Goal: Information Seeking & Learning: Learn about a topic

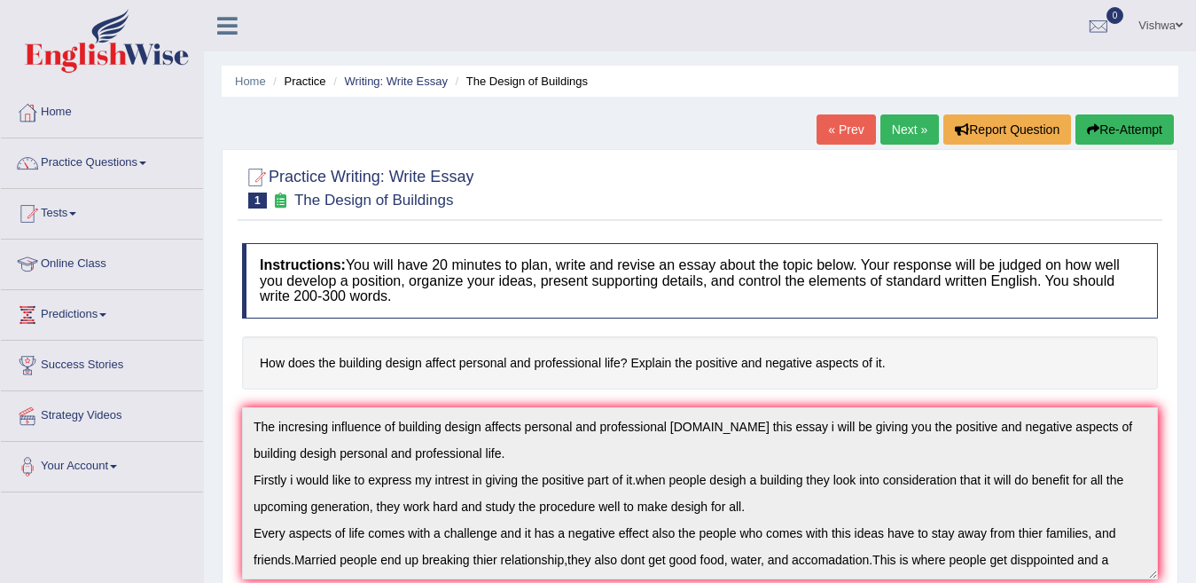
scroll to position [43, 0]
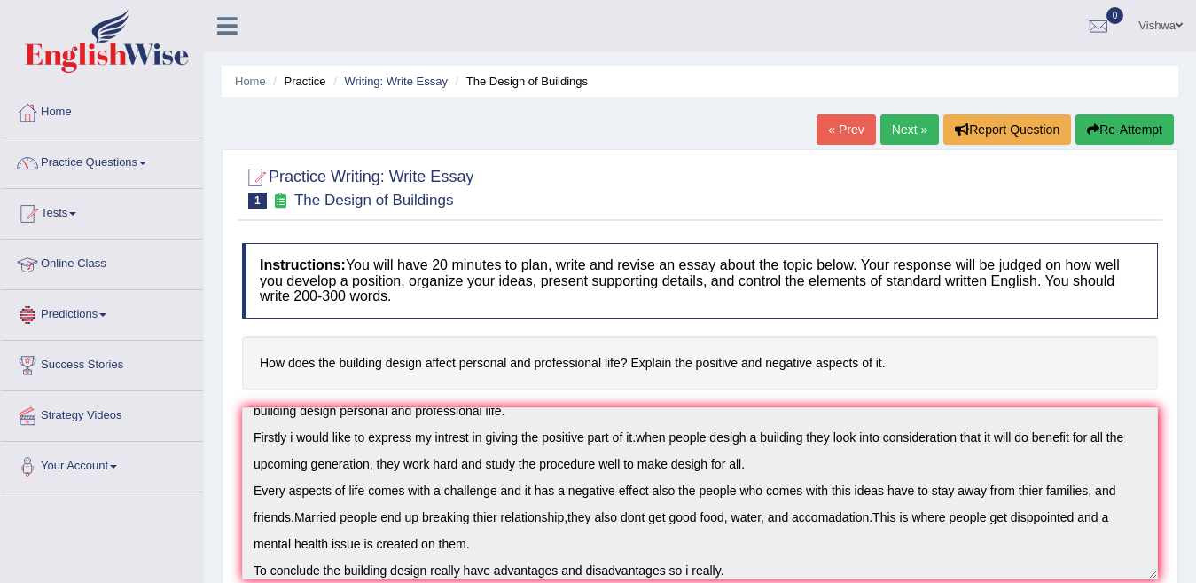
click at [57, 262] on link "Online Class" at bounding box center [102, 261] width 202 height 44
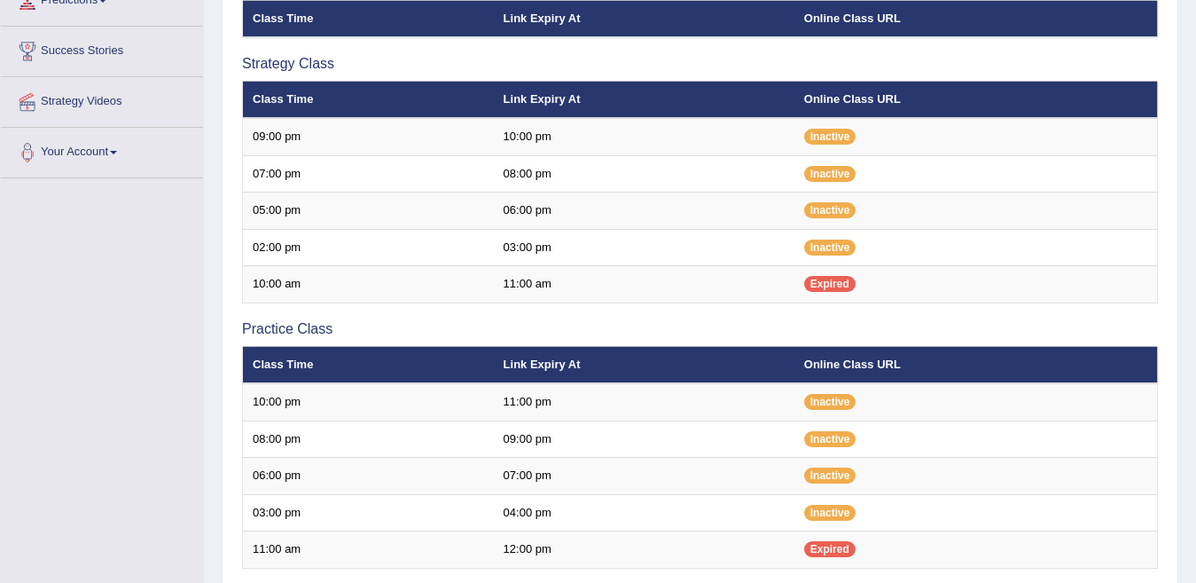
scroll to position [331, 0]
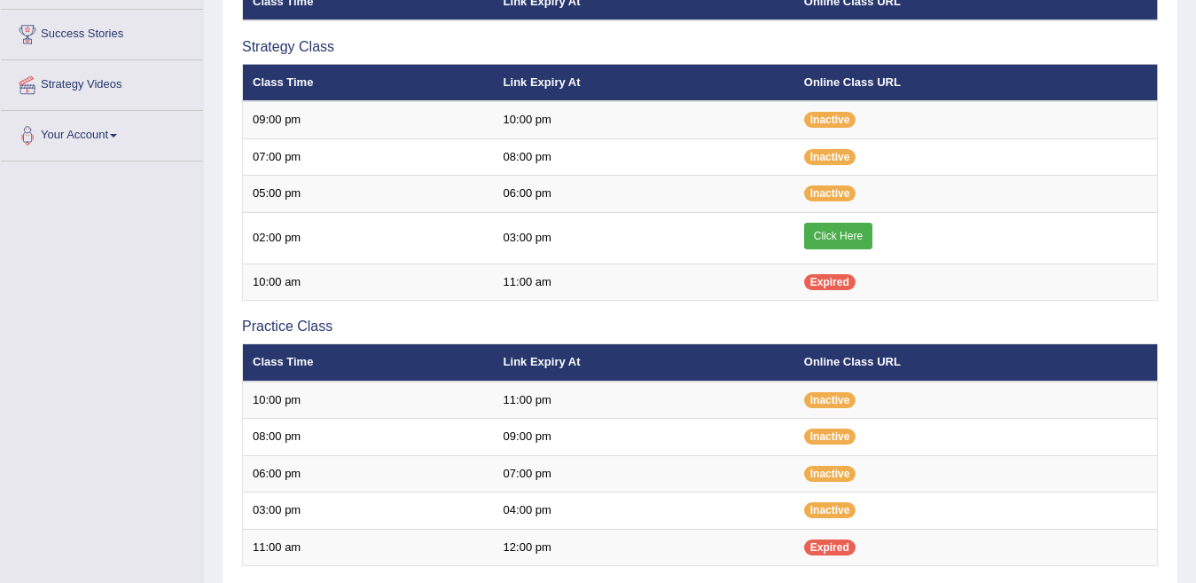
scroll to position [331, 0]
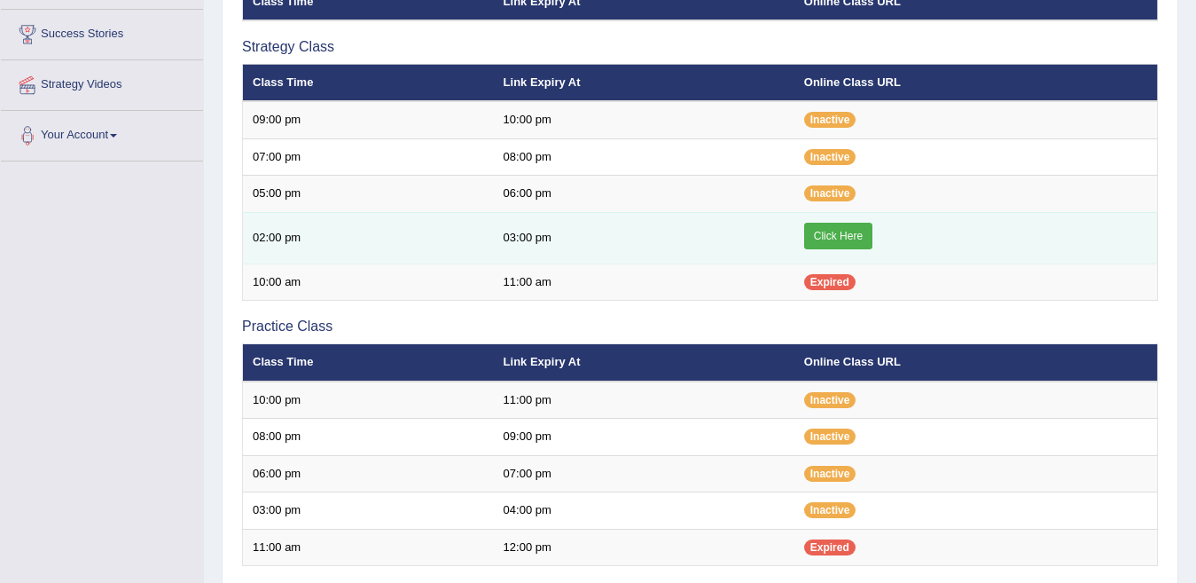
click at [849, 240] on link "Click Here" at bounding box center [838, 236] width 68 height 27
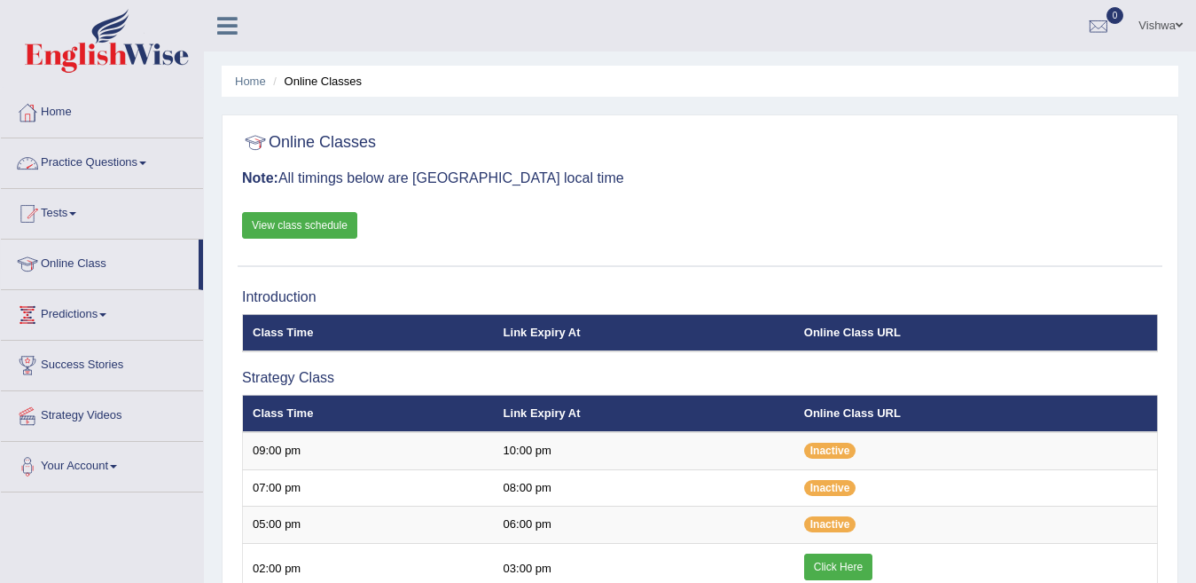
click at [146, 163] on span at bounding box center [142, 163] width 7 height 4
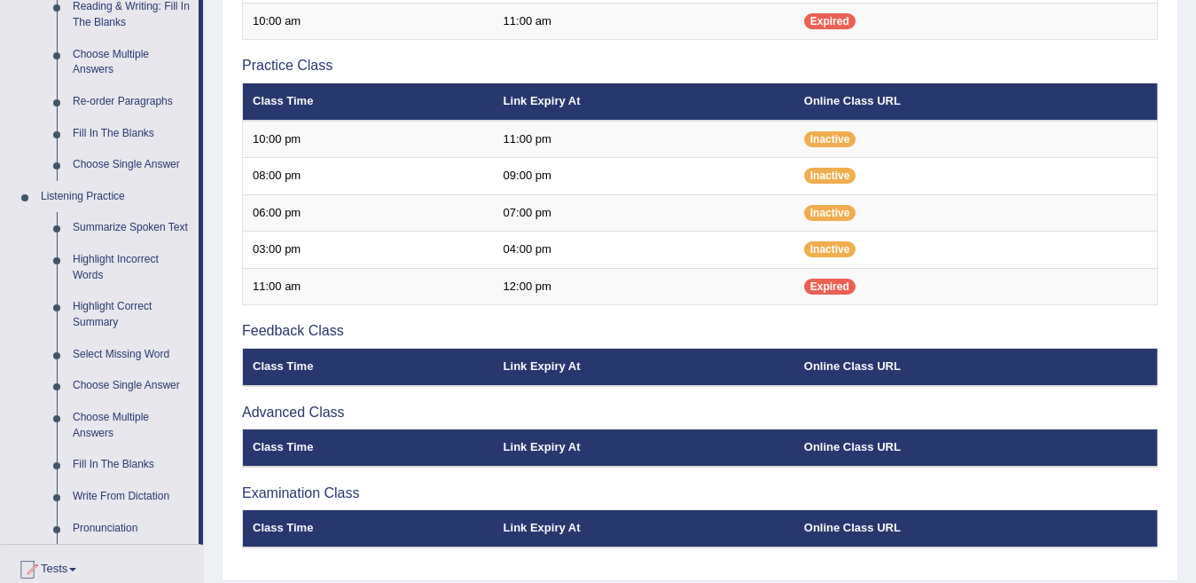
scroll to position [674, 0]
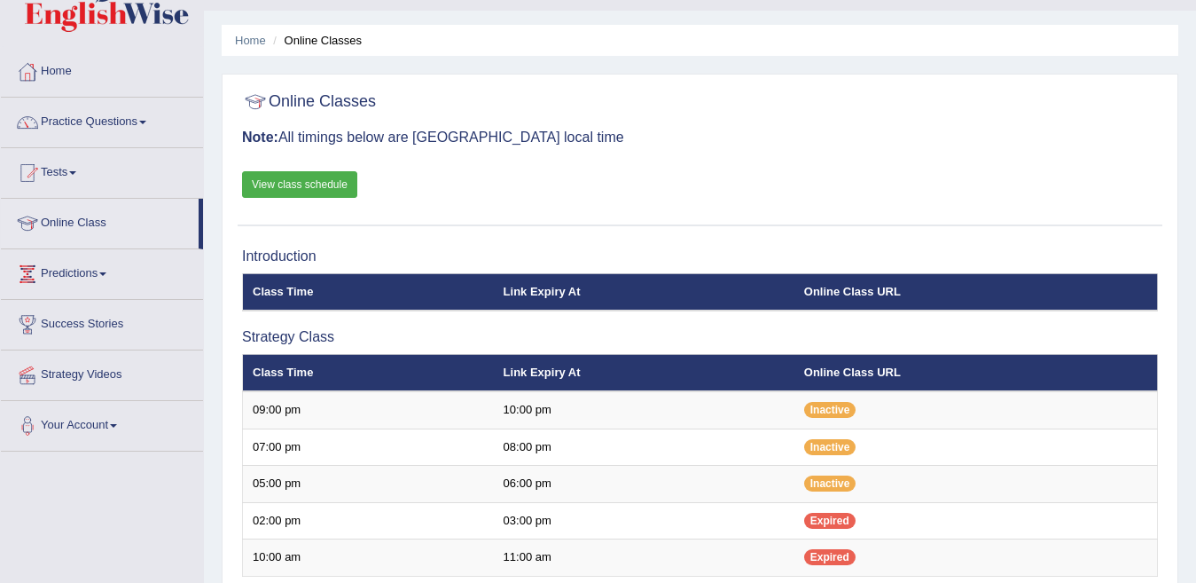
scroll to position [17, 0]
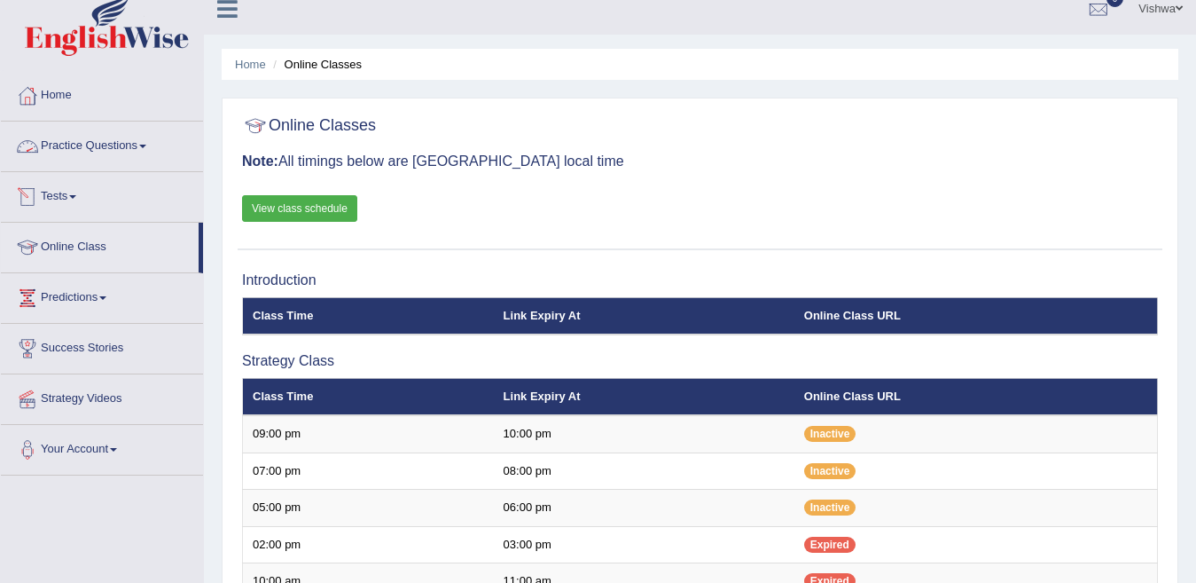
click at [146, 147] on span at bounding box center [142, 147] width 7 height 4
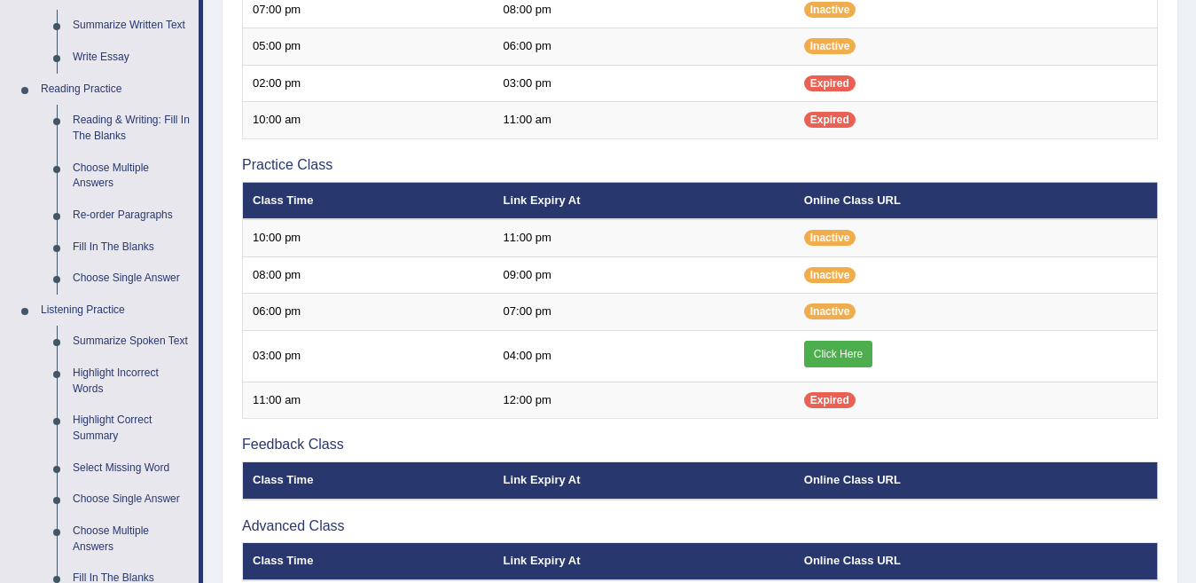
scroll to position [485, 0]
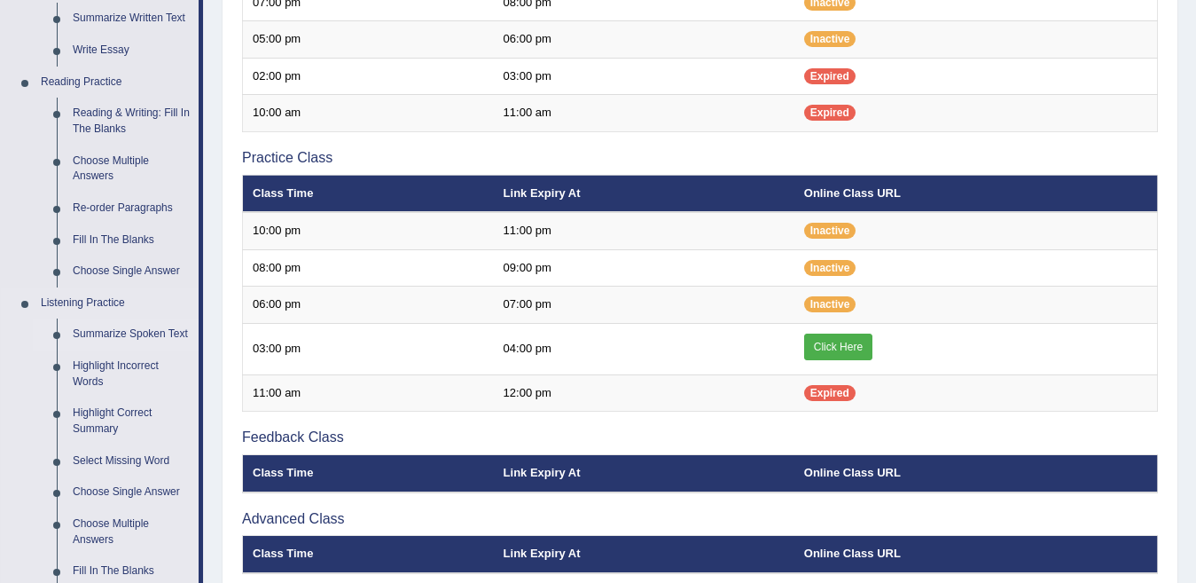
click at [121, 332] on link "Summarize Spoken Text" at bounding box center [132, 334] width 134 height 32
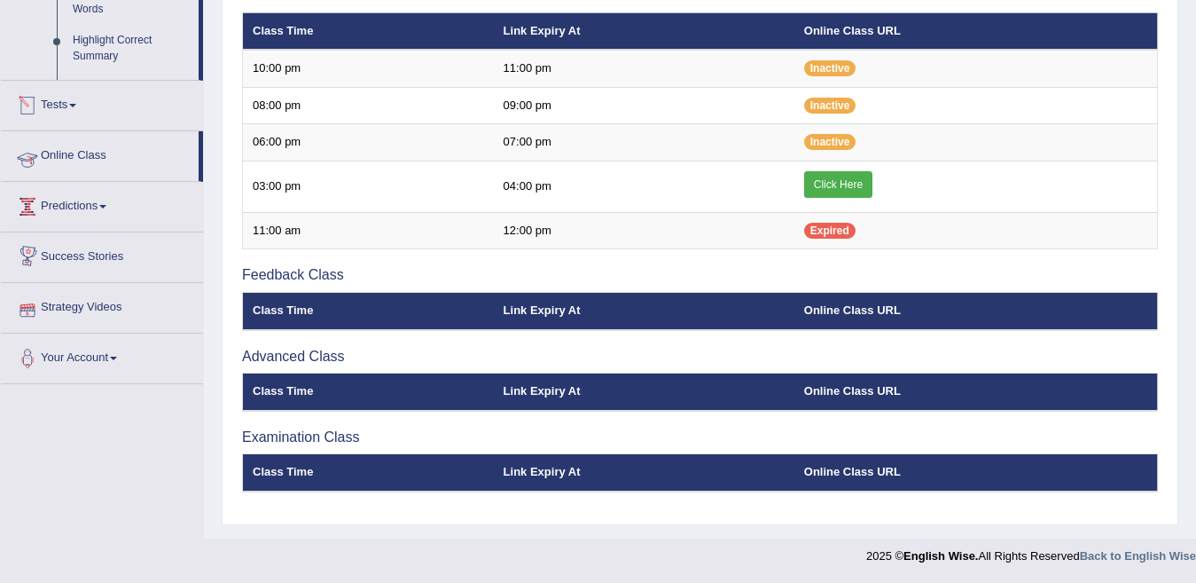
scroll to position [590, 0]
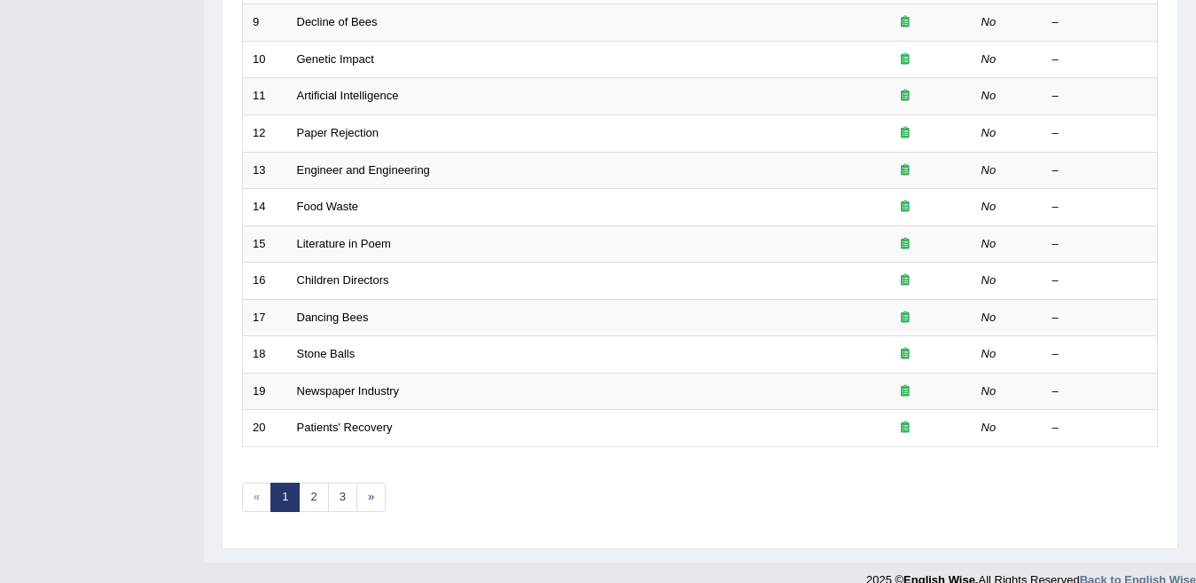
scroll to position [591, 0]
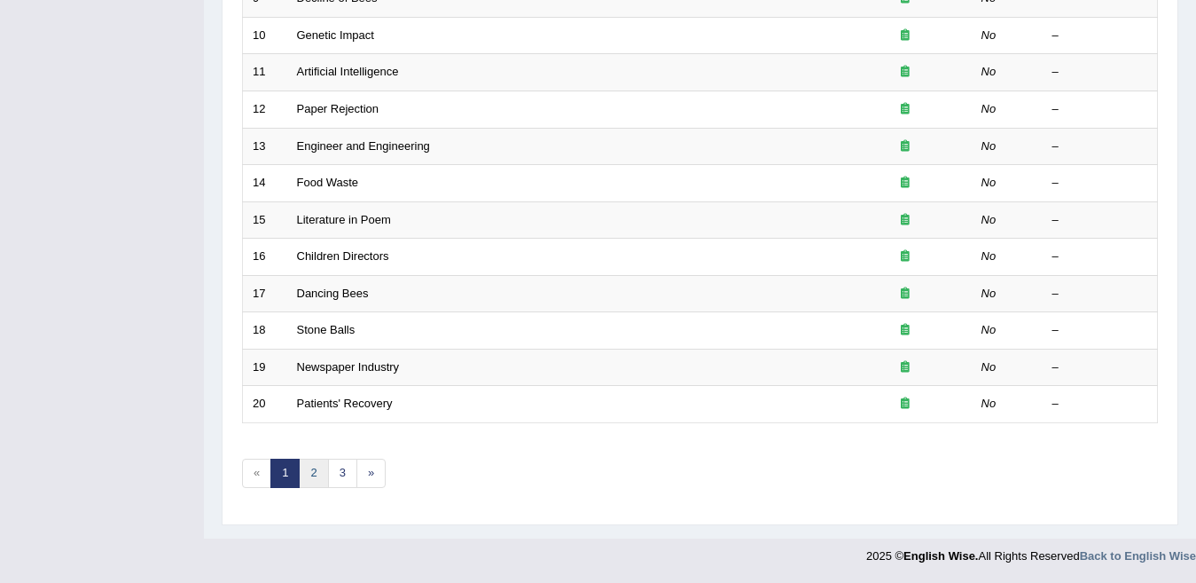
click at [308, 473] on link "2" at bounding box center [313, 472] width 29 height 29
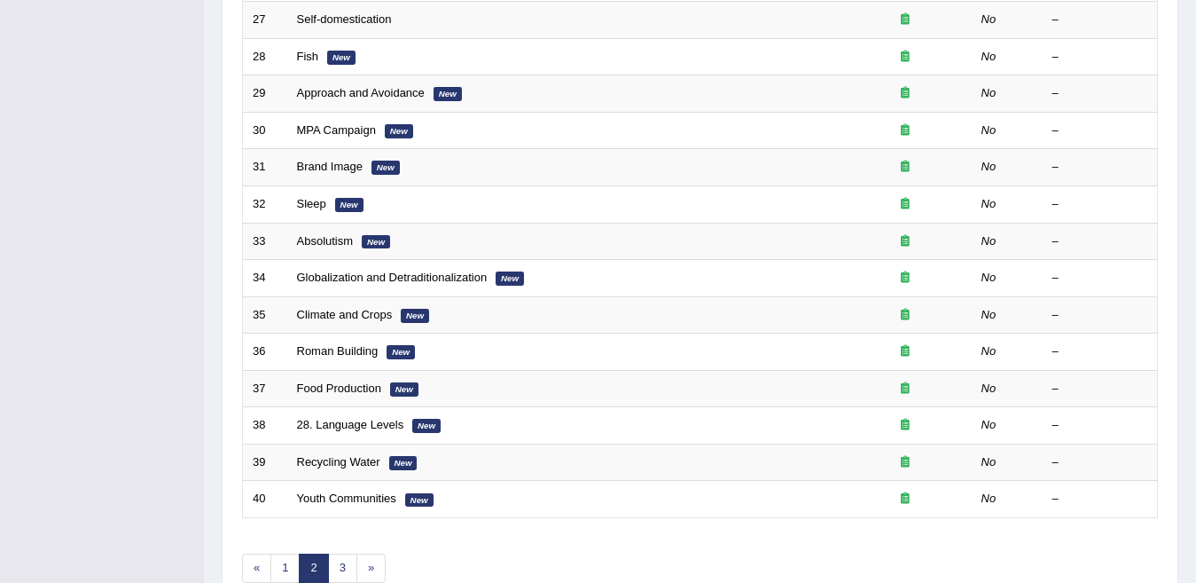
scroll to position [532, 0]
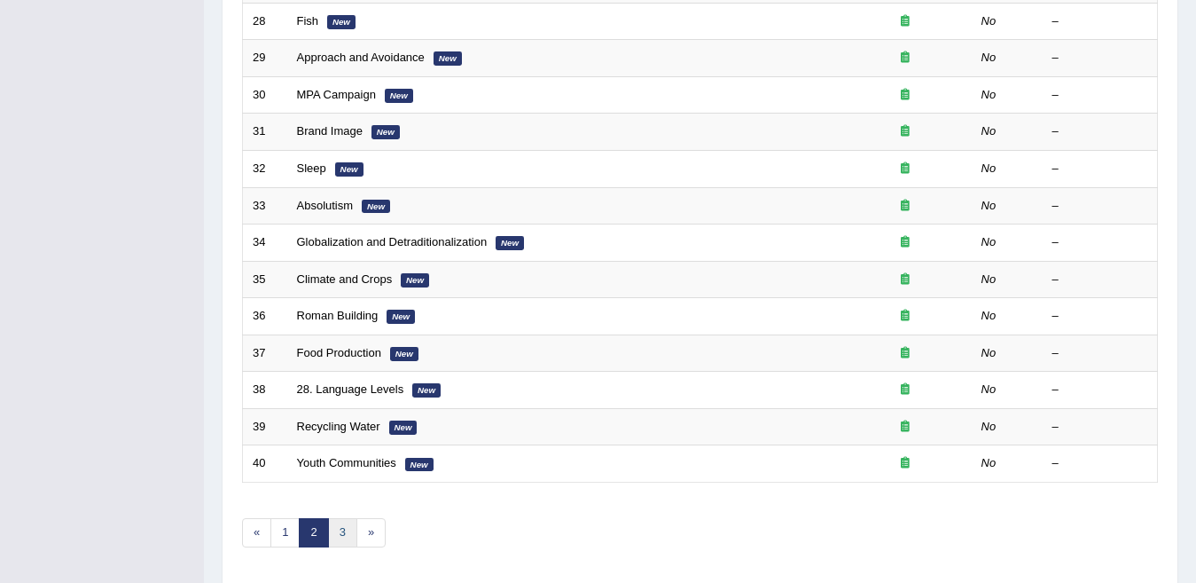
click at [336, 527] on link "3" at bounding box center [342, 532] width 29 height 29
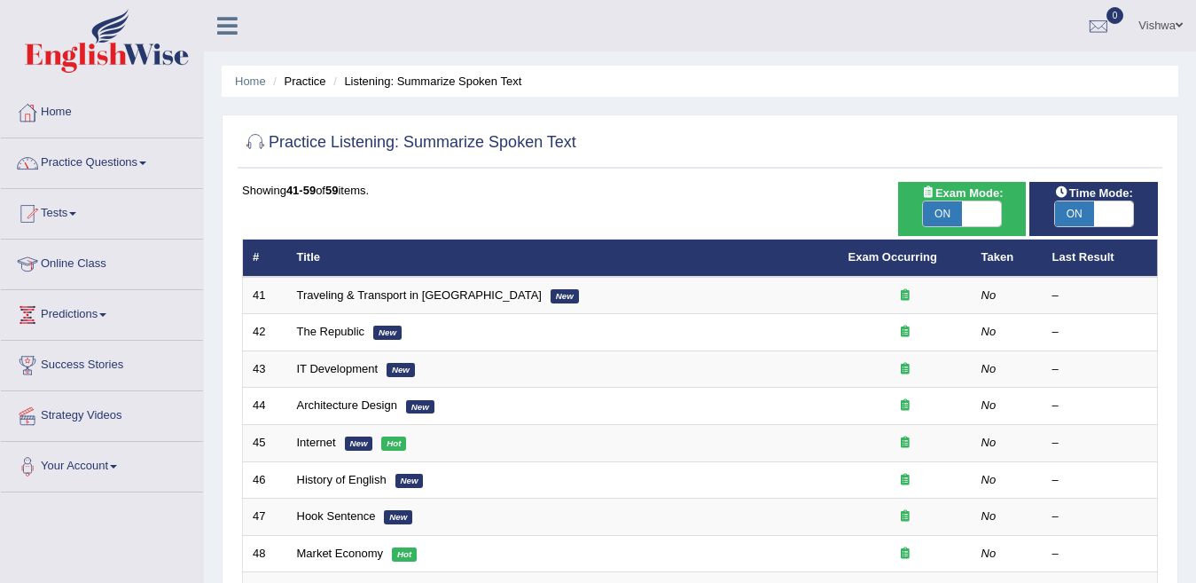
click at [109, 264] on link "Online Class" at bounding box center [102, 261] width 202 height 44
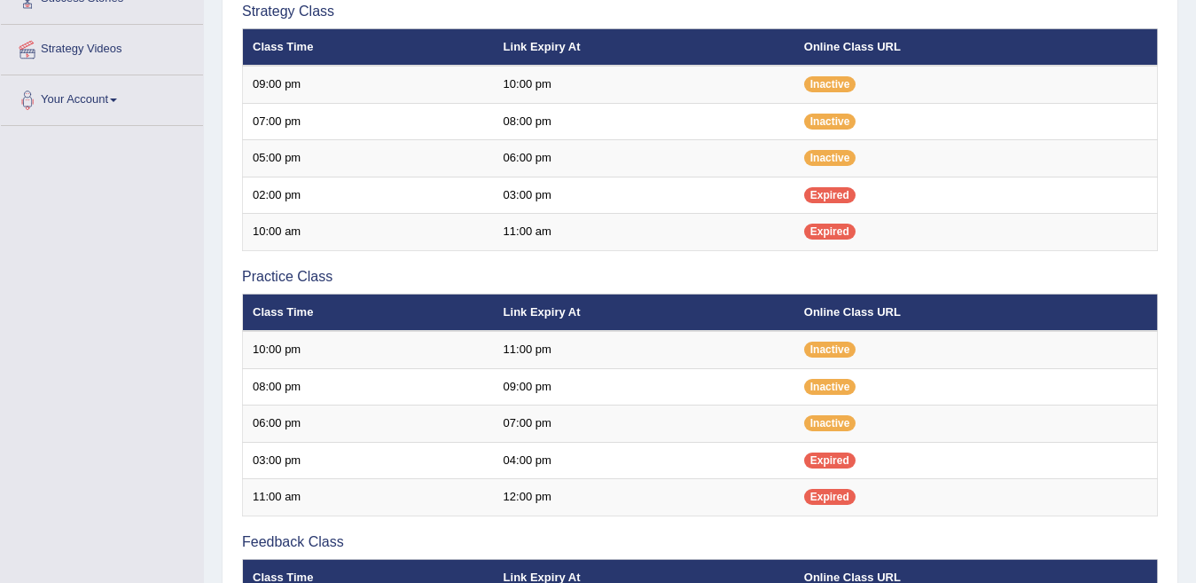
scroll to position [402, 0]
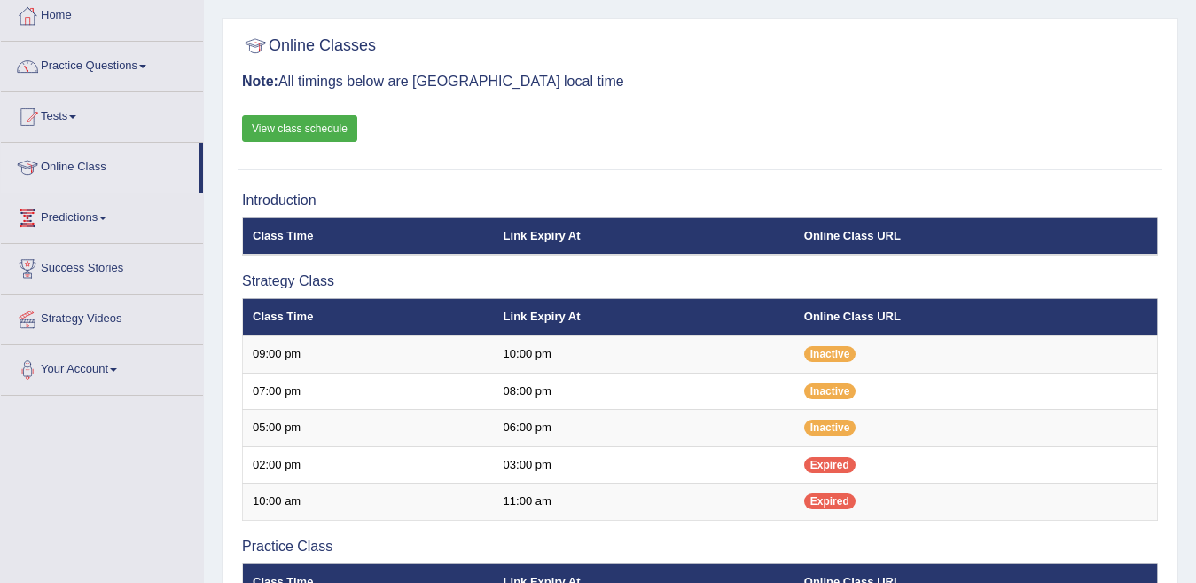
scroll to position [14, 0]
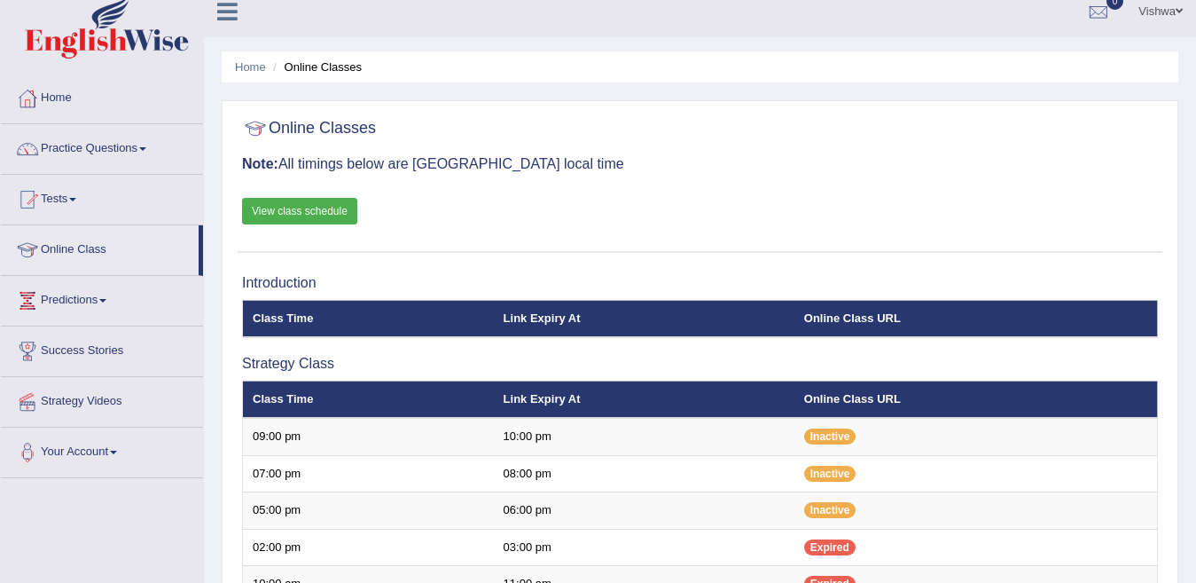
drag, startPoint x: 0, startPoint y: 0, endPoint x: 145, endPoint y: 150, distance: 208.8
click at [145, 150] on span at bounding box center [142, 149] width 7 height 4
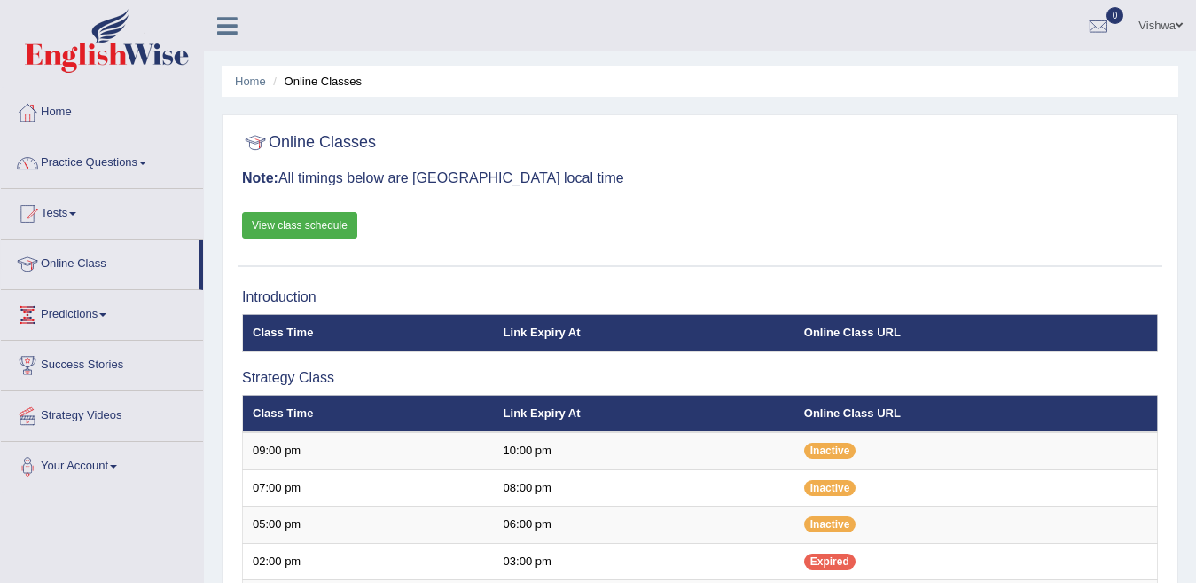
click at [77, 209] on link "Tests" at bounding box center [102, 211] width 202 height 44
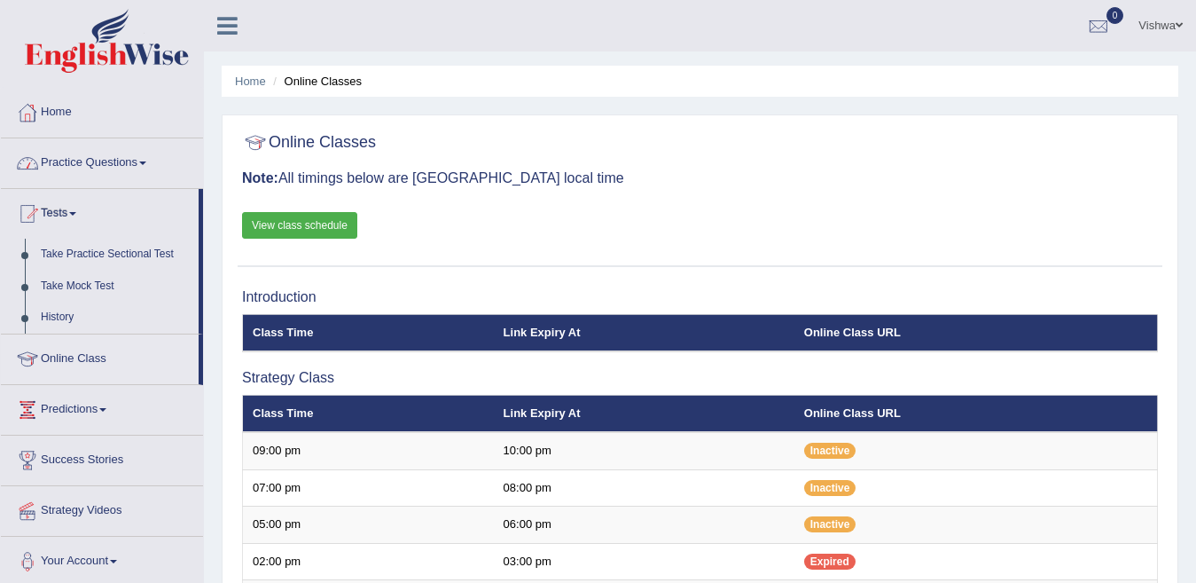
click at [146, 163] on span at bounding box center [142, 163] width 7 height 4
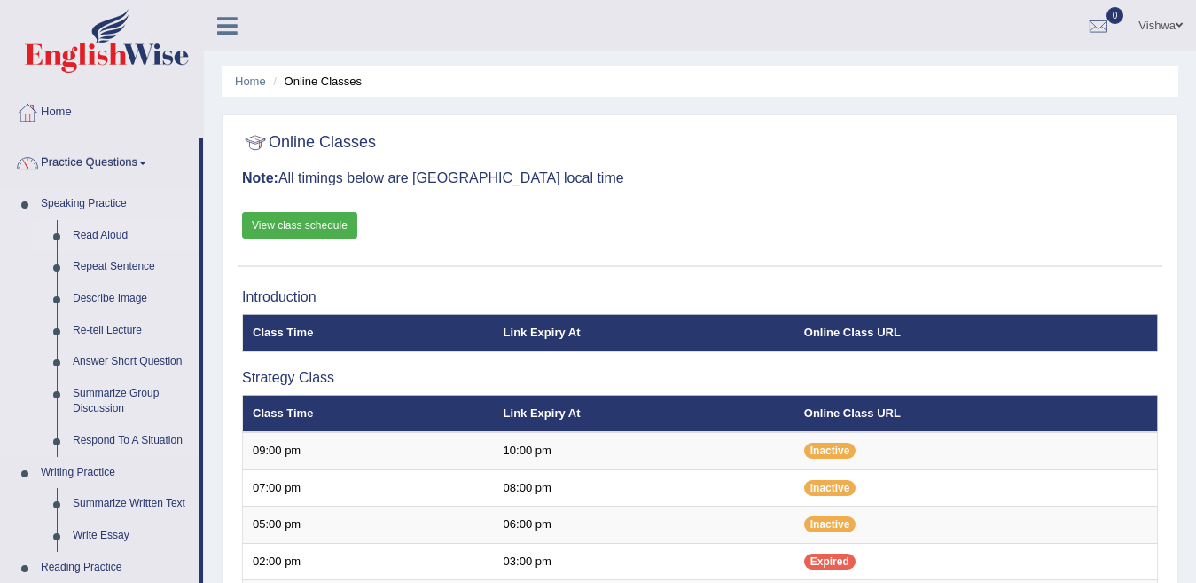
click at [109, 234] on link "Read Aloud" at bounding box center [132, 236] width 134 height 32
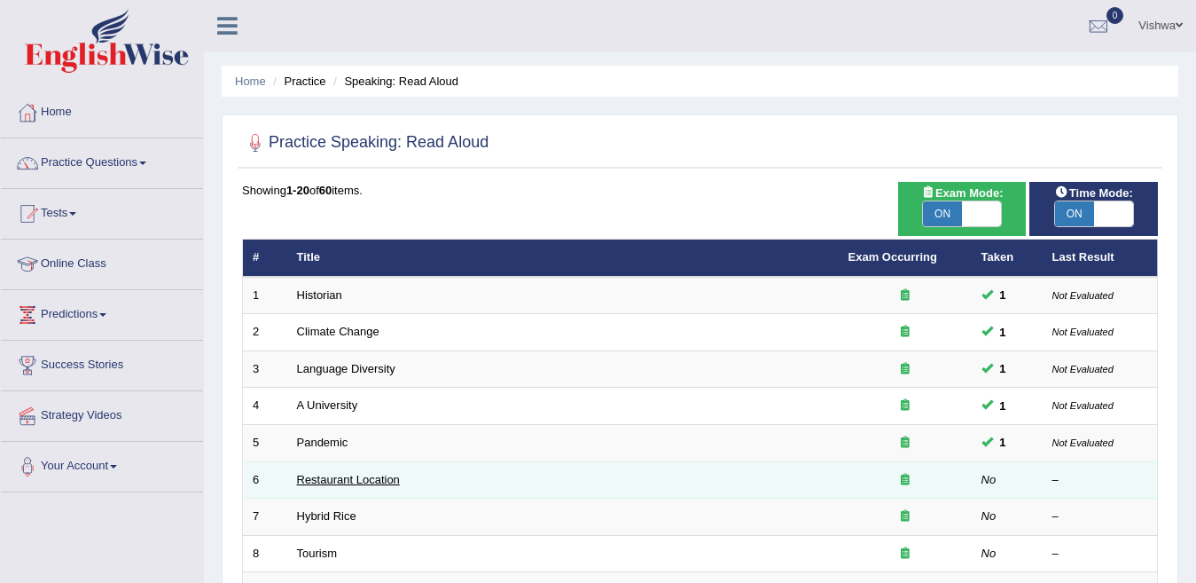
click at [331, 482] on link "Restaurant Location" at bounding box center [348, 479] width 103 height 13
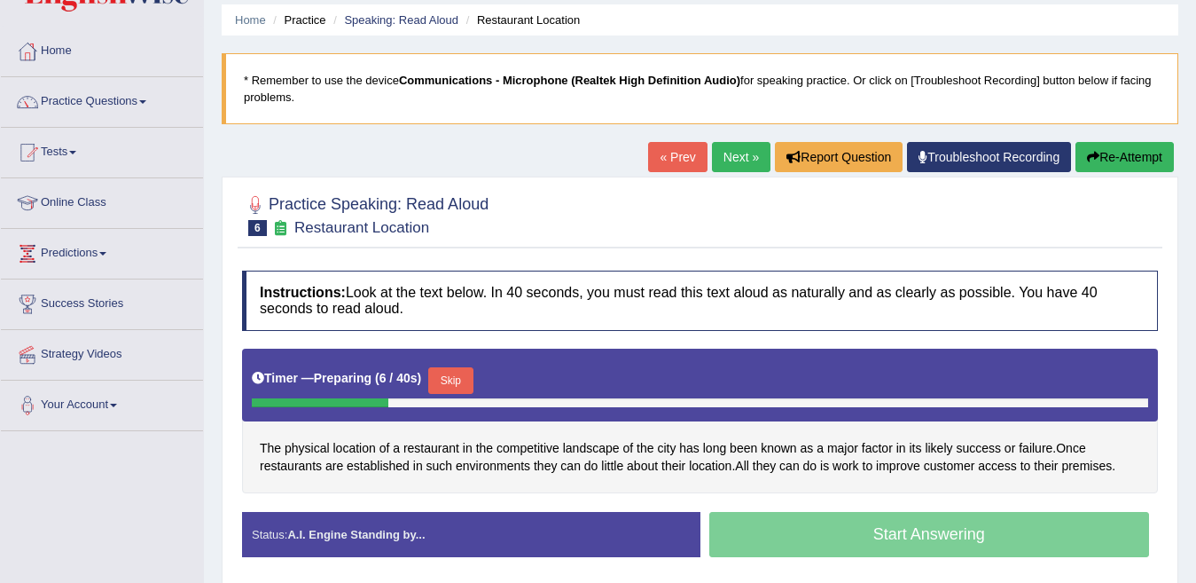
scroll to position [71, 0]
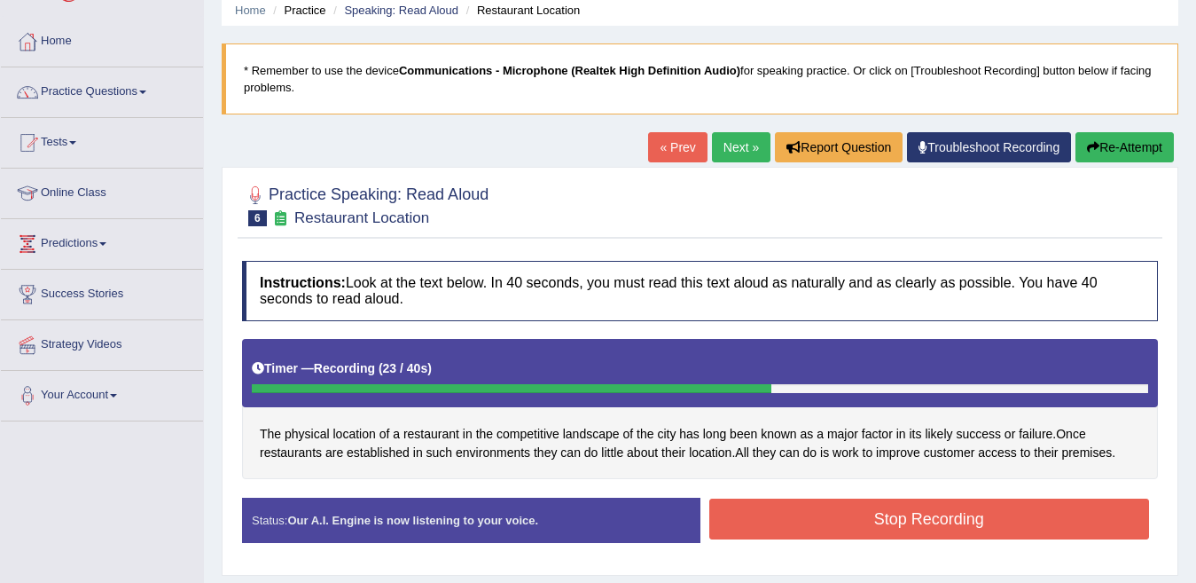
click at [1100, 508] on button "Stop Recording" at bounding box center [929, 518] width 441 height 41
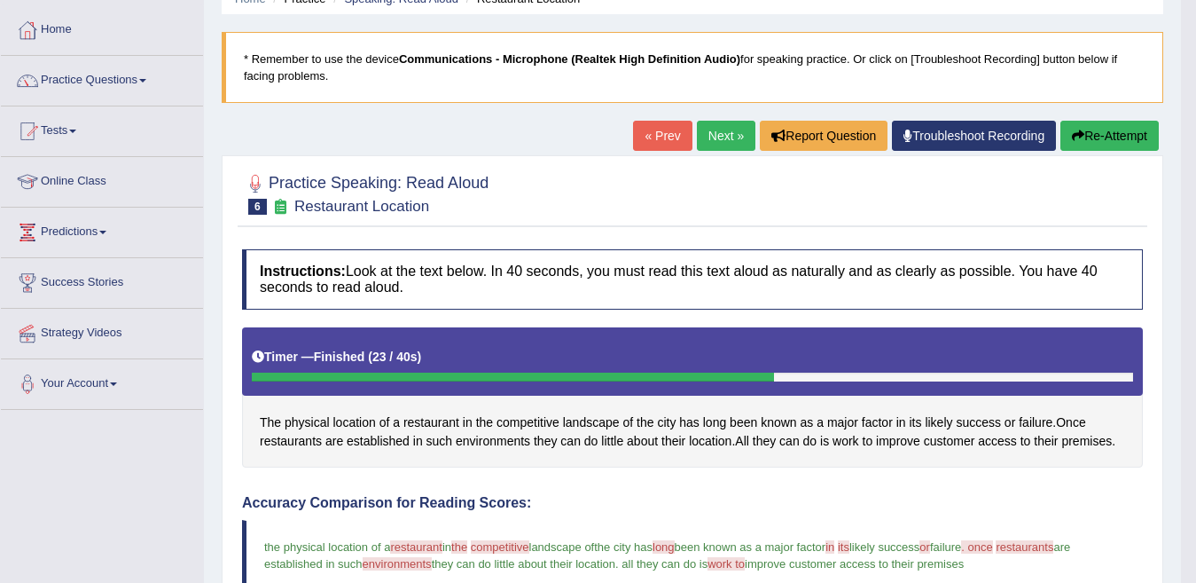
scroll to position [0, 0]
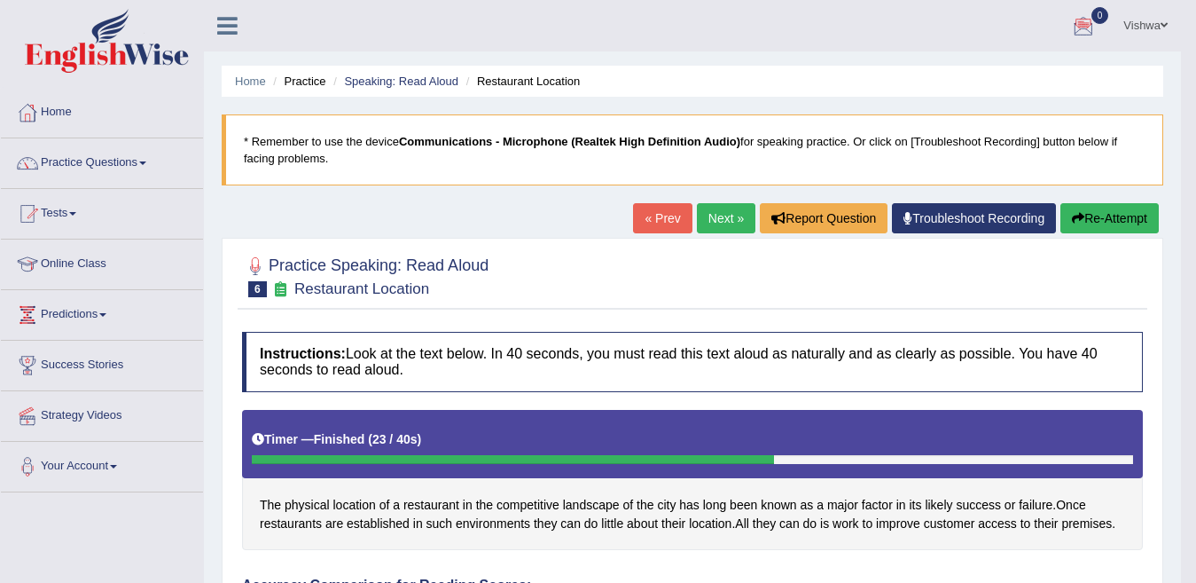
click at [145, 160] on link "Practice Questions" at bounding box center [102, 160] width 202 height 44
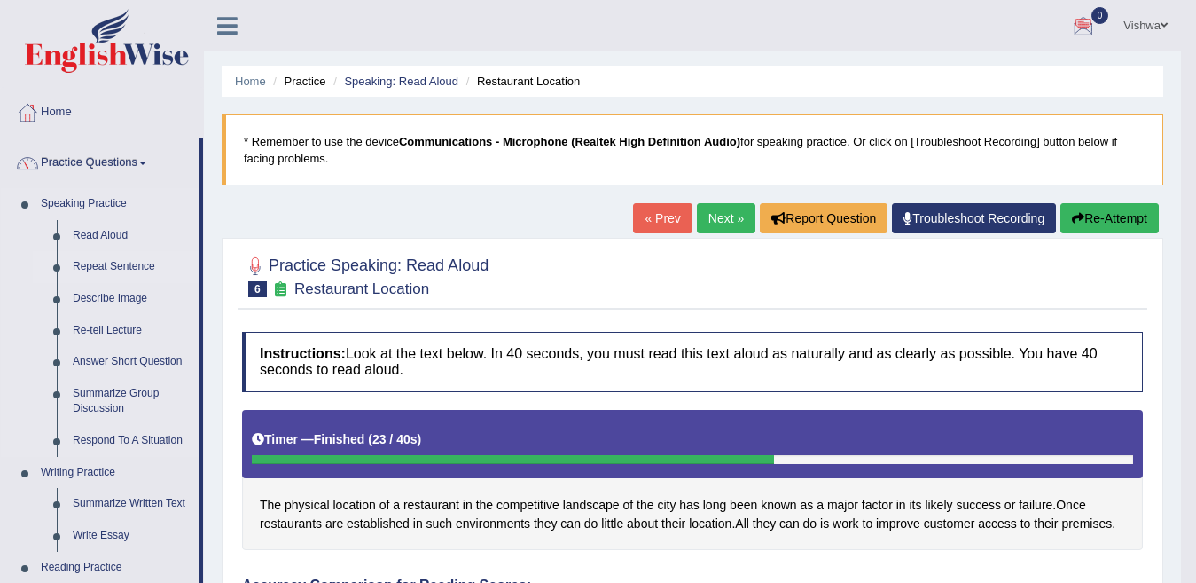
click at [129, 265] on link "Repeat Sentence" at bounding box center [132, 267] width 134 height 32
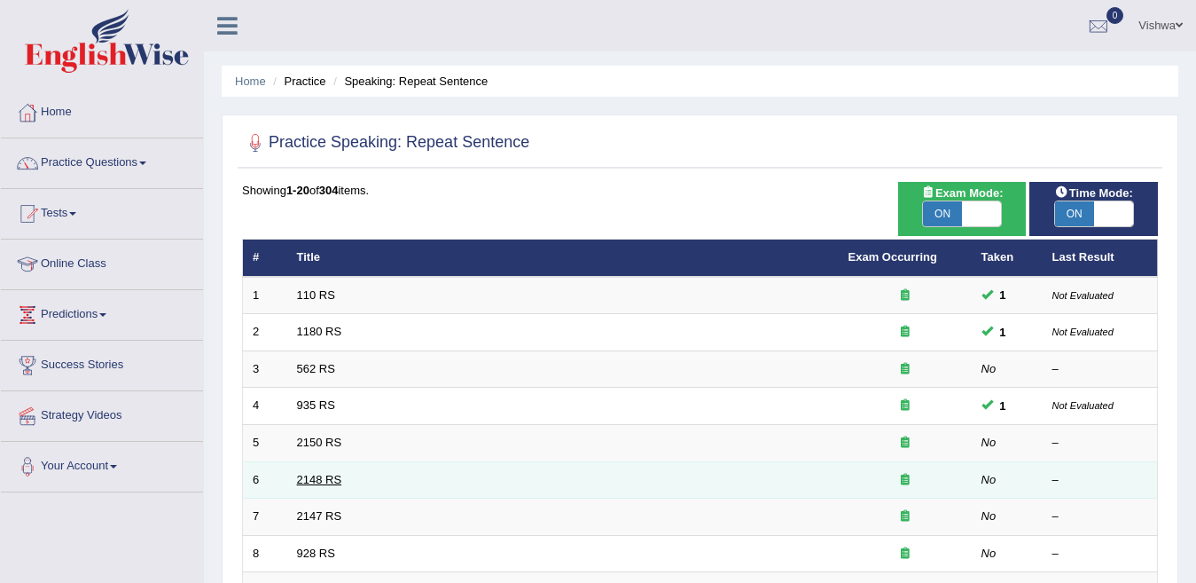
click at [324, 476] on link "2148 RS" at bounding box center [319, 479] width 45 height 13
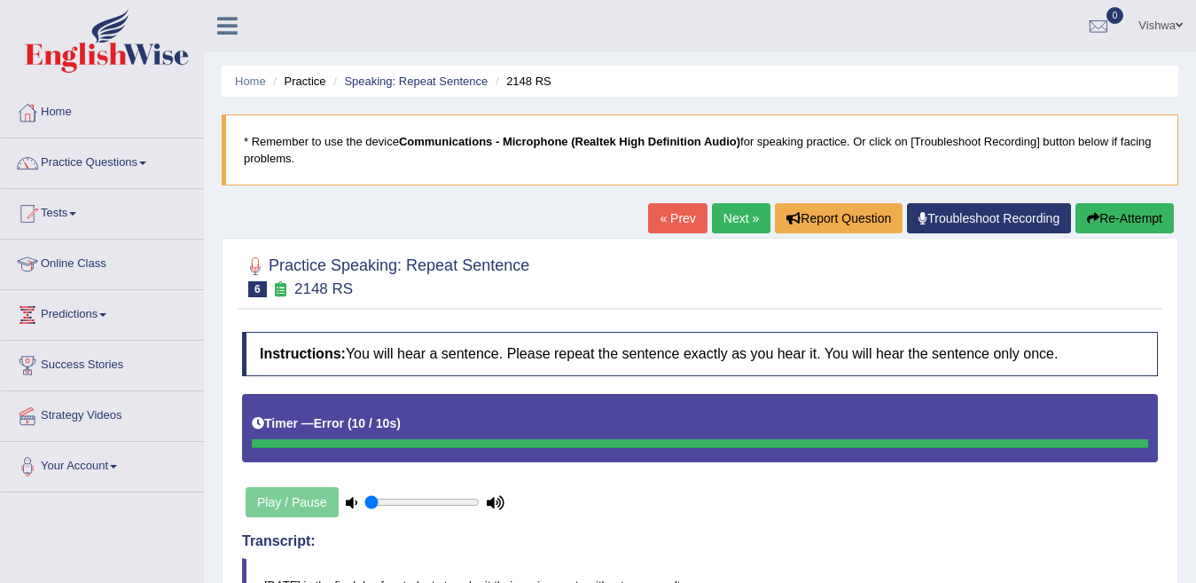
click at [800, 510] on div "Instructions: You will hear a sentence. Please repeat the sentence exactly as y…" at bounding box center [700, 511] width 925 height 376
click at [1097, 211] on button "Re-Attempt" at bounding box center [1125, 218] width 98 height 30
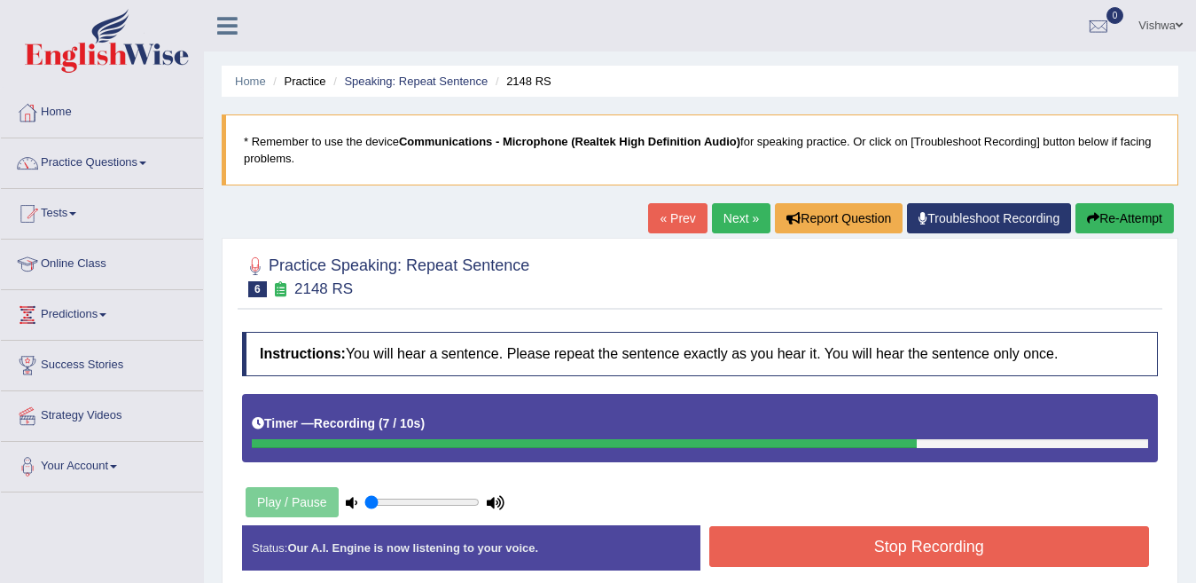
click at [981, 549] on button "Stop Recording" at bounding box center [929, 546] width 441 height 41
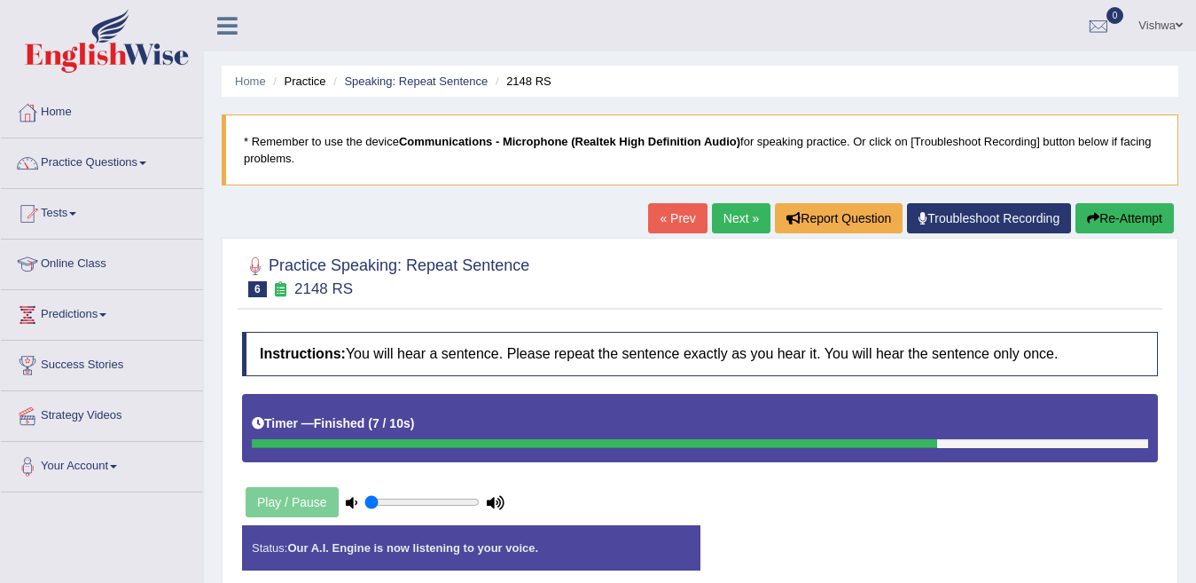
click at [981, 549] on div "Status: Our A.I. Engine is now listening to your voice. Start Answering Stop Re…" at bounding box center [700, 556] width 916 height 63
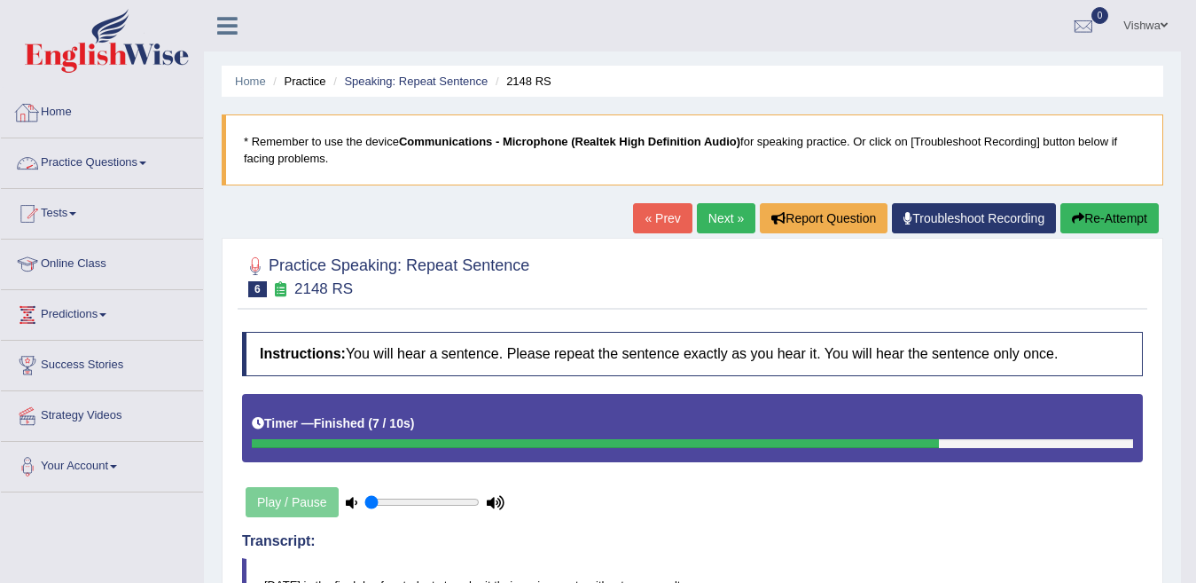
click at [146, 162] on span at bounding box center [142, 163] width 7 height 4
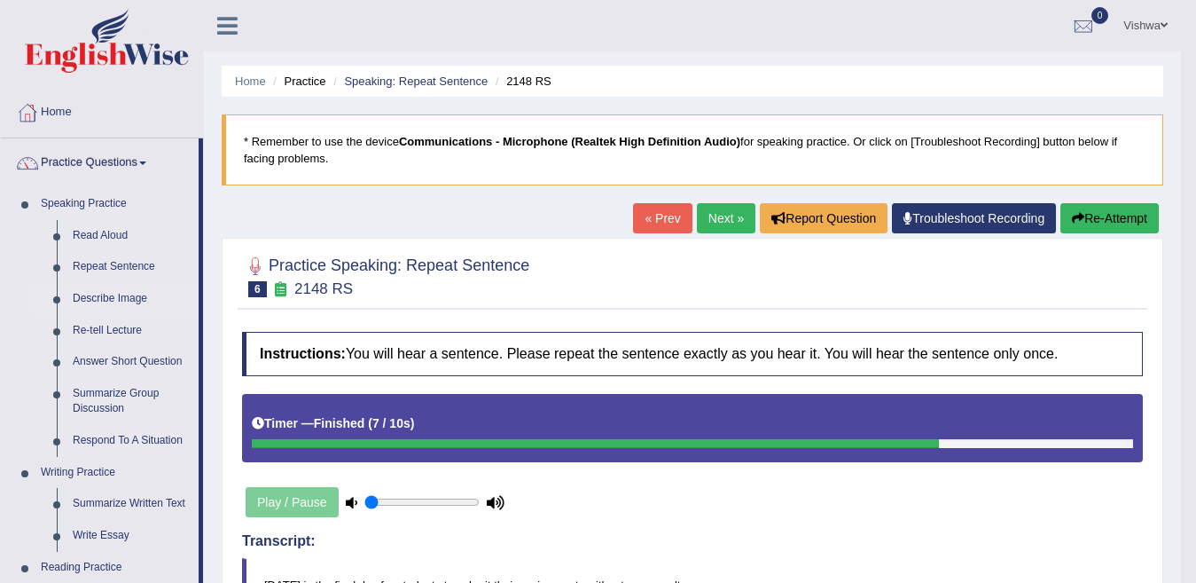
click at [120, 296] on link "Describe Image" at bounding box center [132, 299] width 134 height 32
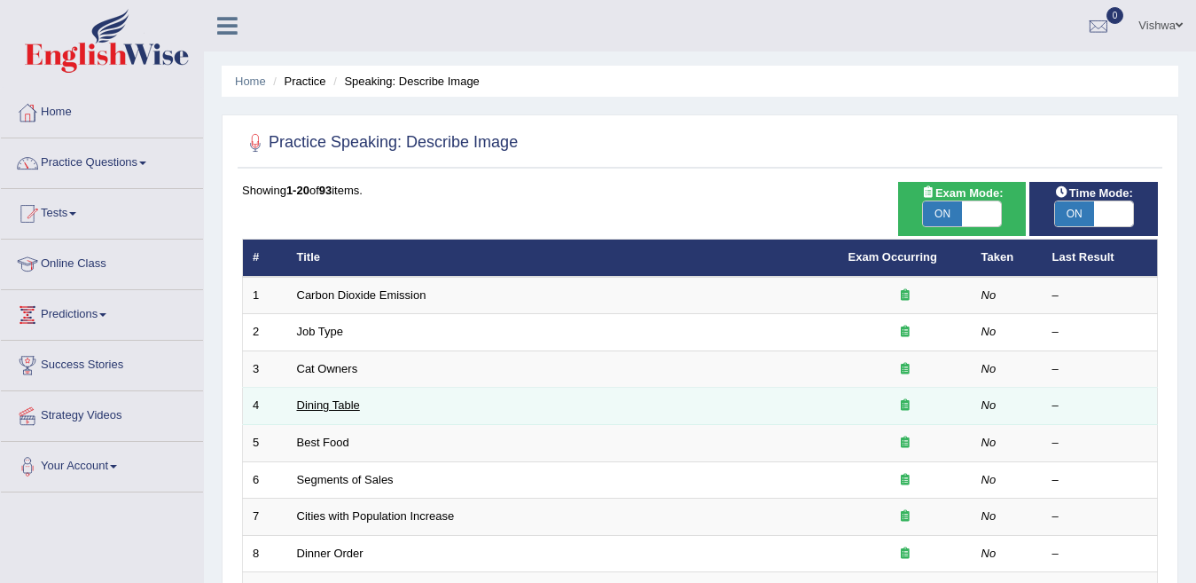
click at [327, 407] on link "Dining Table" at bounding box center [328, 404] width 63 height 13
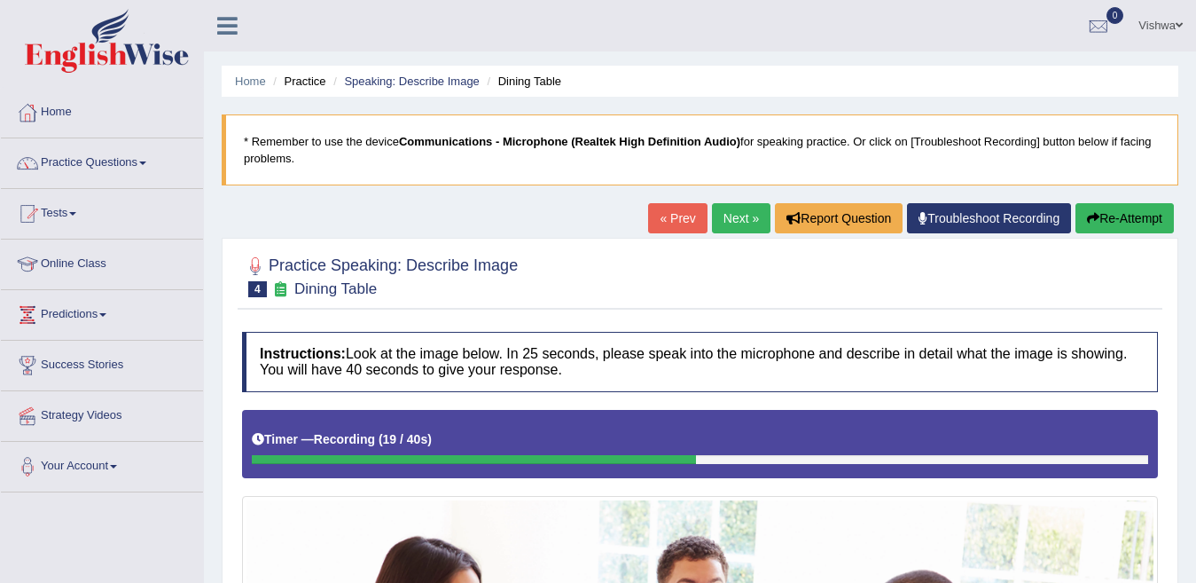
scroll to position [443, 0]
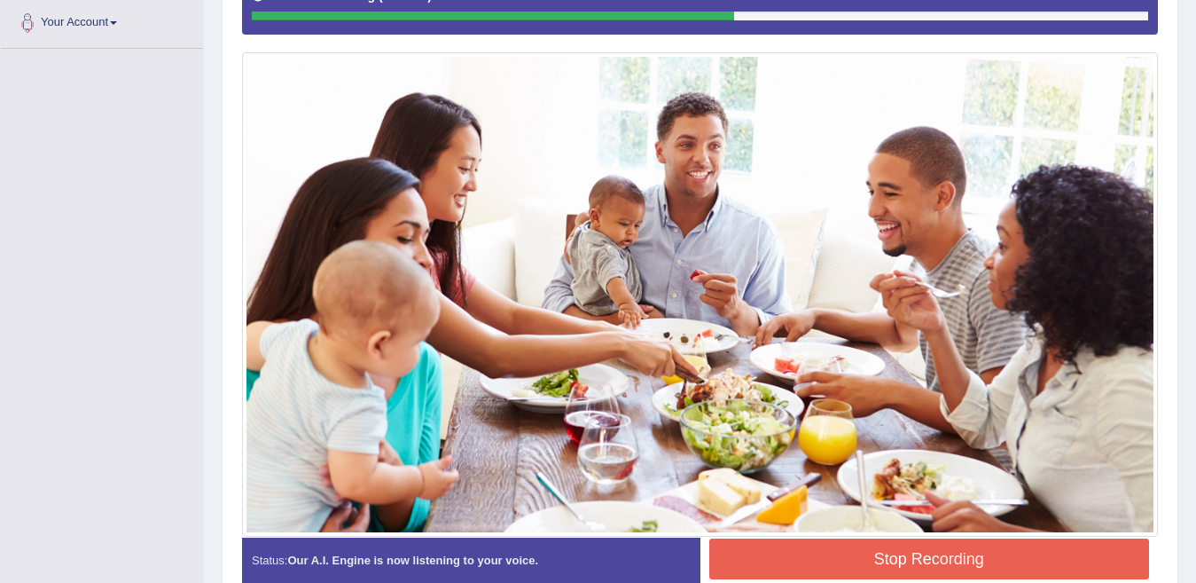
click at [1107, 572] on button "Stop Recording" at bounding box center [929, 558] width 441 height 41
click at [1107, 572] on div "Status: Our A.I. Engine is now listening to your voice. Start Answering Stop Re…" at bounding box center [700, 568] width 916 height 63
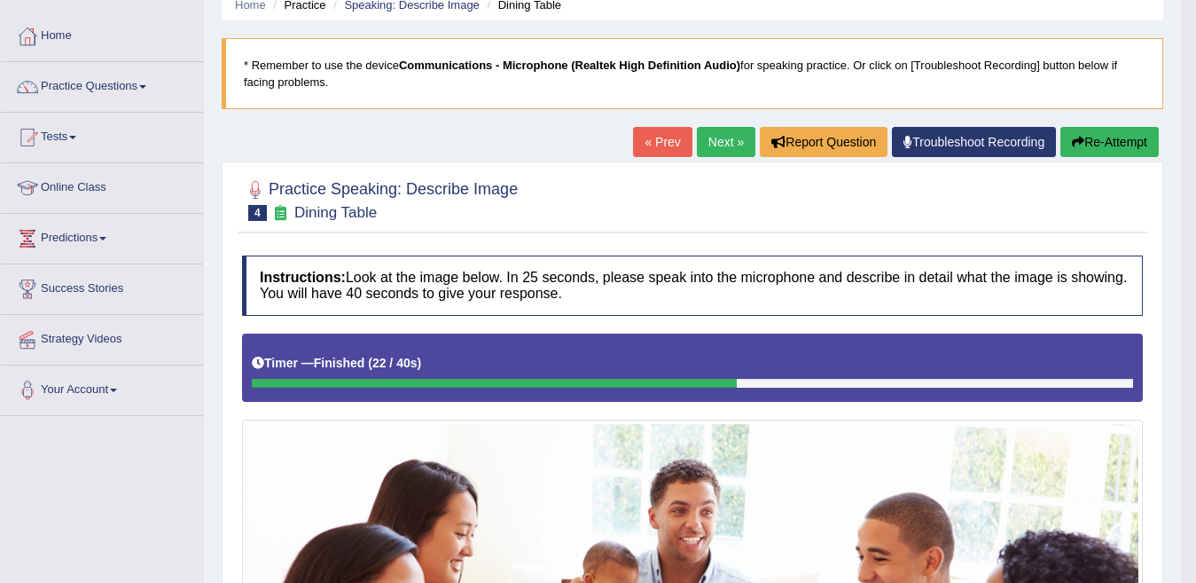
scroll to position [0, 0]
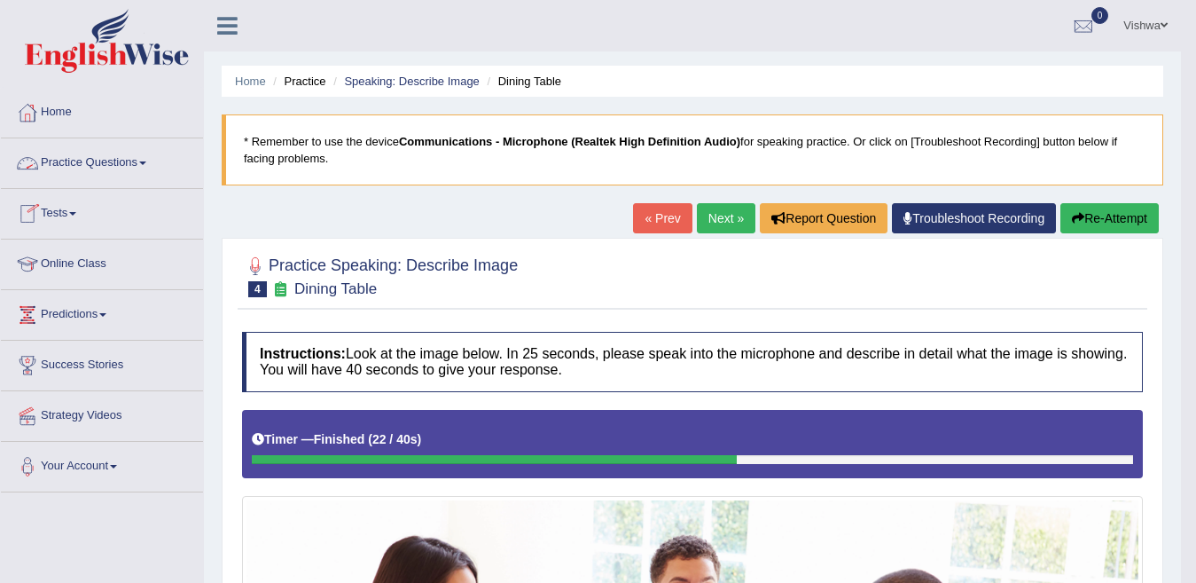
click at [145, 165] on link "Practice Questions" at bounding box center [102, 160] width 202 height 44
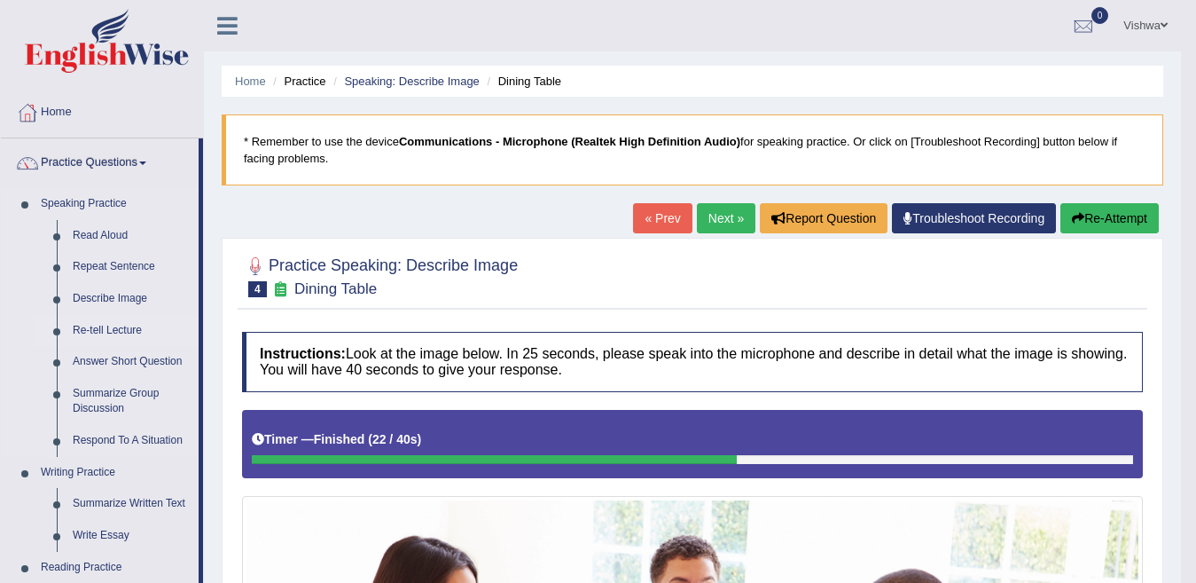
click at [121, 332] on link "Re-tell Lecture" at bounding box center [132, 331] width 134 height 32
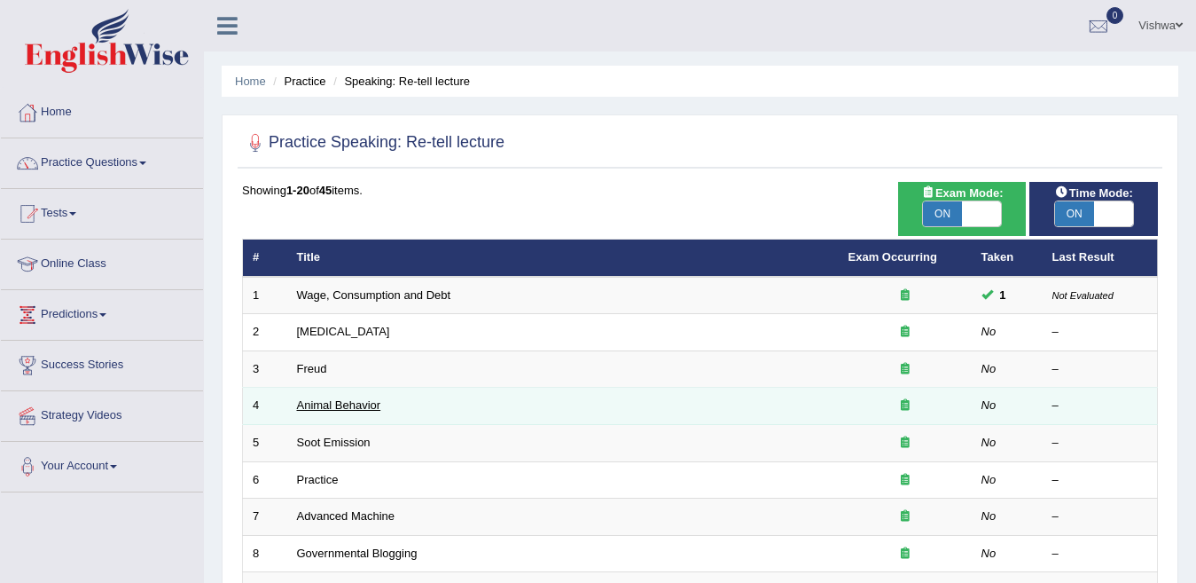
click at [318, 411] on link "Animal Behavior" at bounding box center [339, 404] width 84 height 13
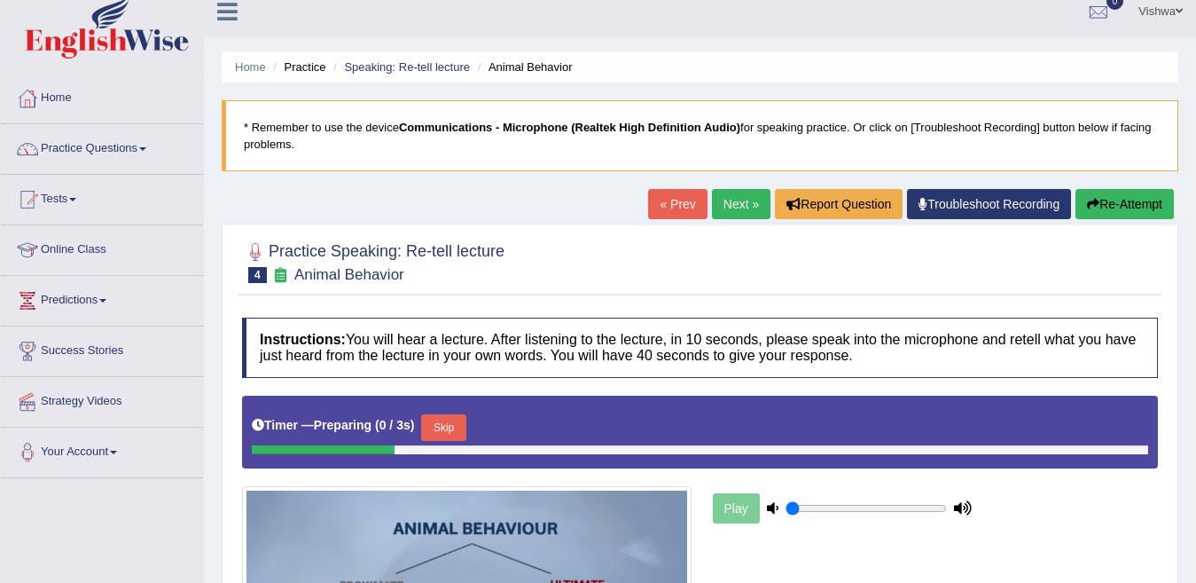
scroll to position [261, 0]
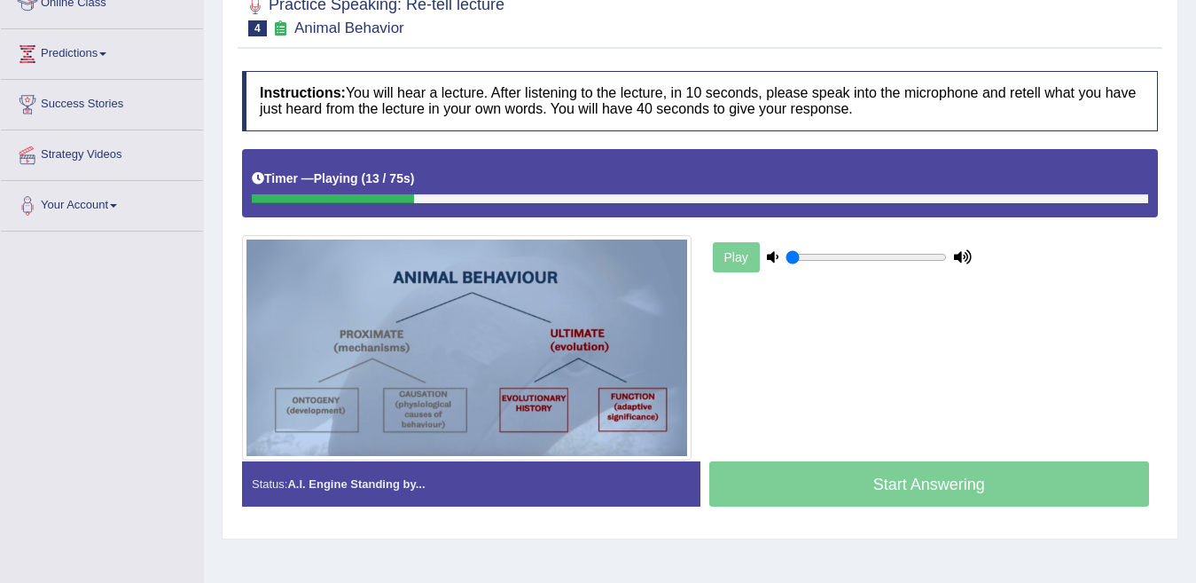
click at [890, 395] on div "Play" at bounding box center [700, 305] width 934 height 312
click at [853, 254] on input "range" at bounding box center [866, 257] width 161 height 14
drag, startPoint x: 853, startPoint y: 254, endPoint x: 873, endPoint y: 254, distance: 20.4
type input "0.55"
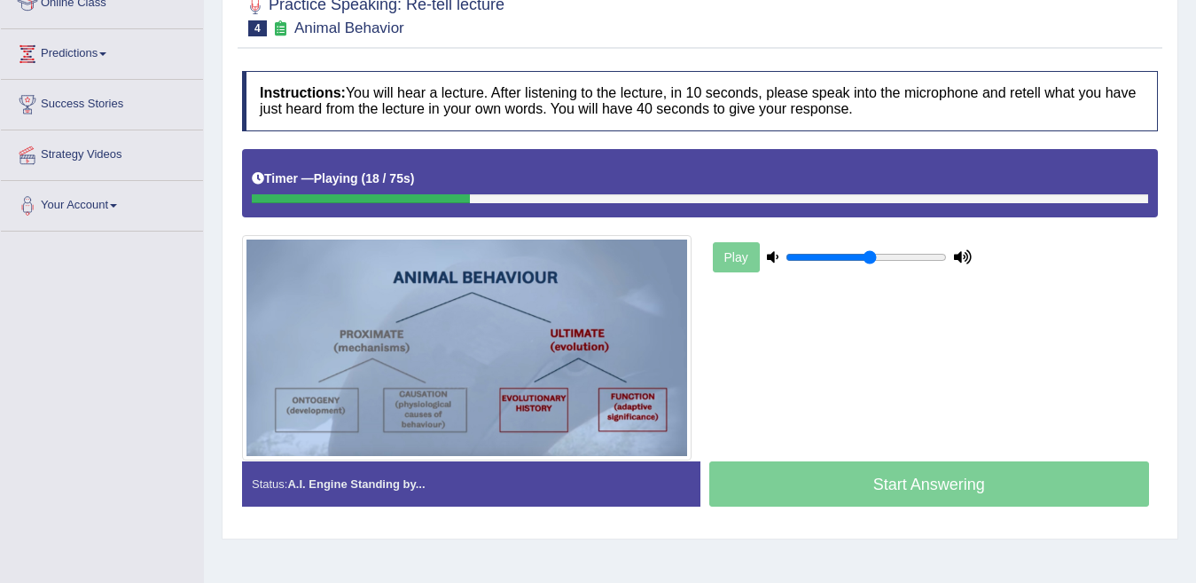
click at [873, 254] on input "range" at bounding box center [866, 257] width 161 height 14
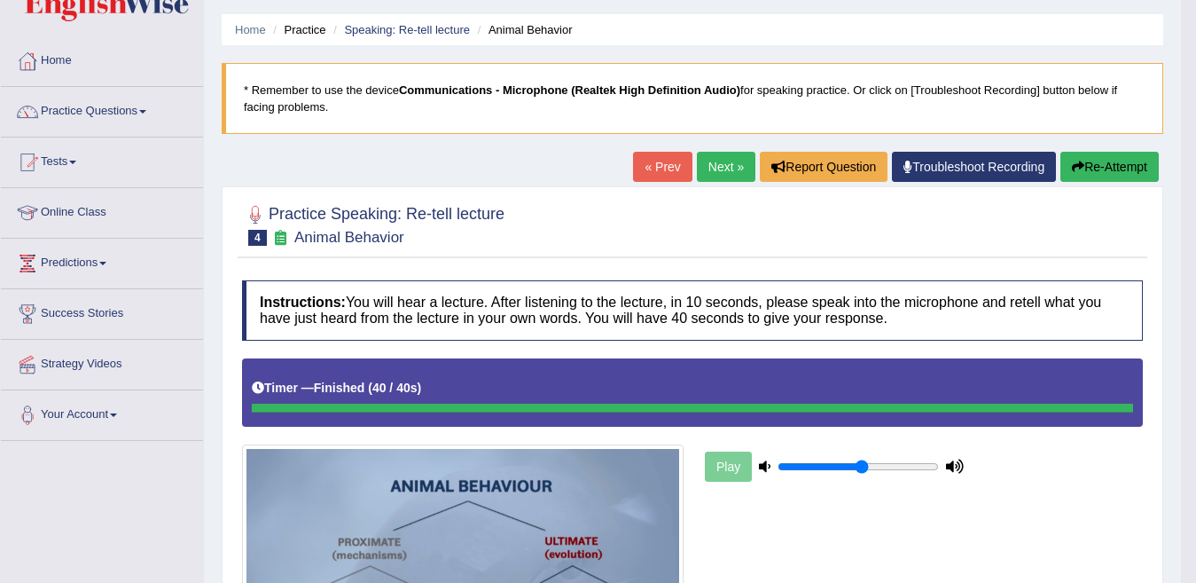
scroll to position [0, 0]
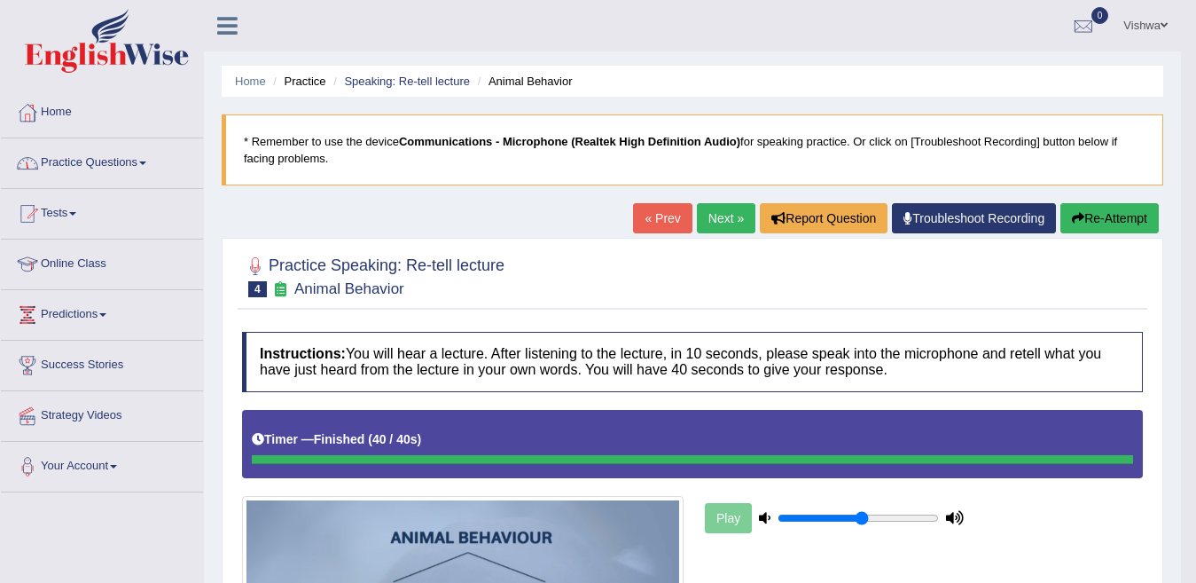
click at [142, 162] on link "Practice Questions" at bounding box center [102, 160] width 202 height 44
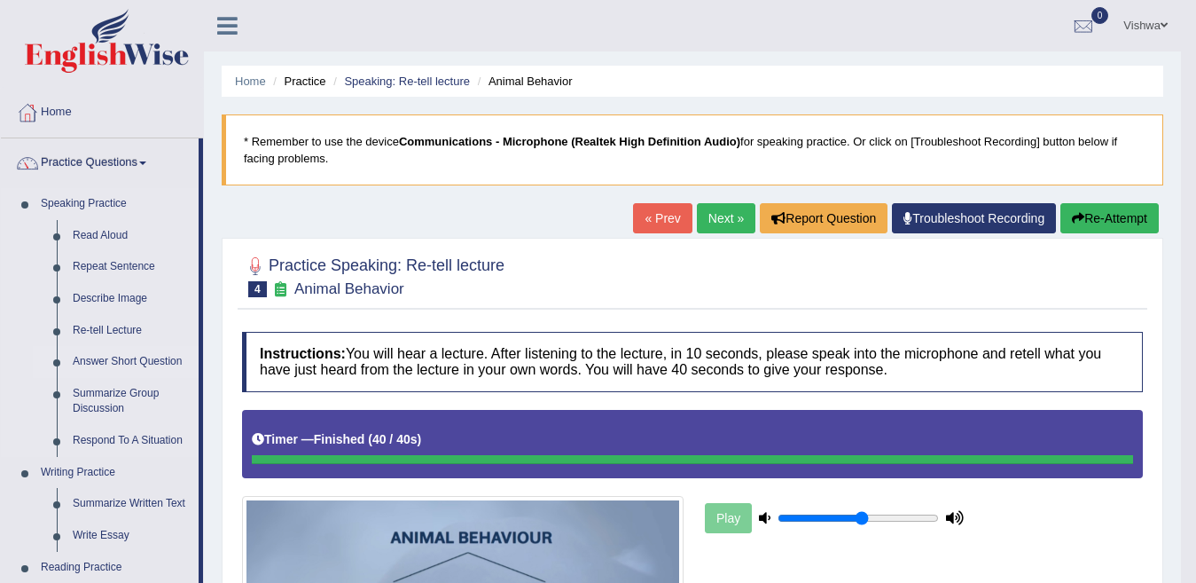
click at [83, 364] on link "Answer Short Question" at bounding box center [132, 362] width 134 height 32
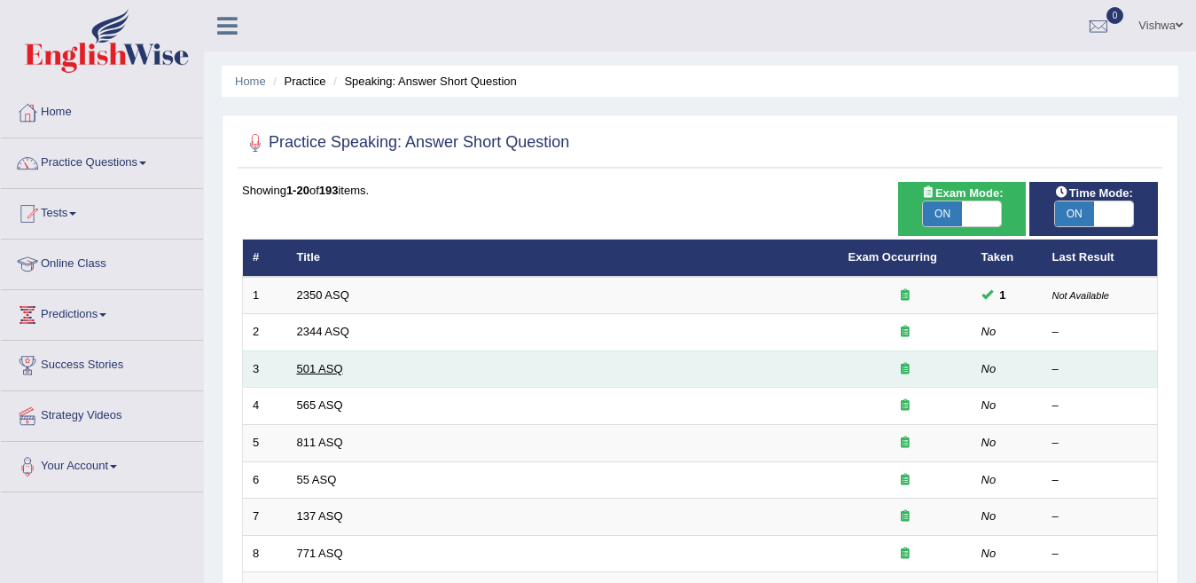
click at [314, 366] on link "501 ASQ" at bounding box center [320, 368] width 46 height 13
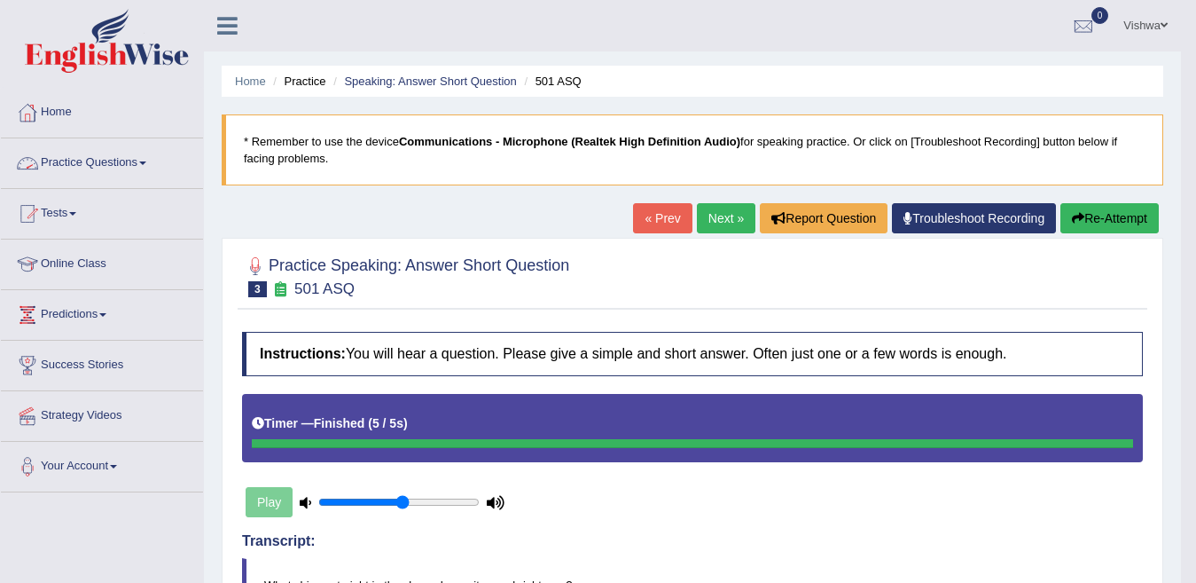
click at [145, 158] on link "Practice Questions" at bounding box center [102, 160] width 202 height 44
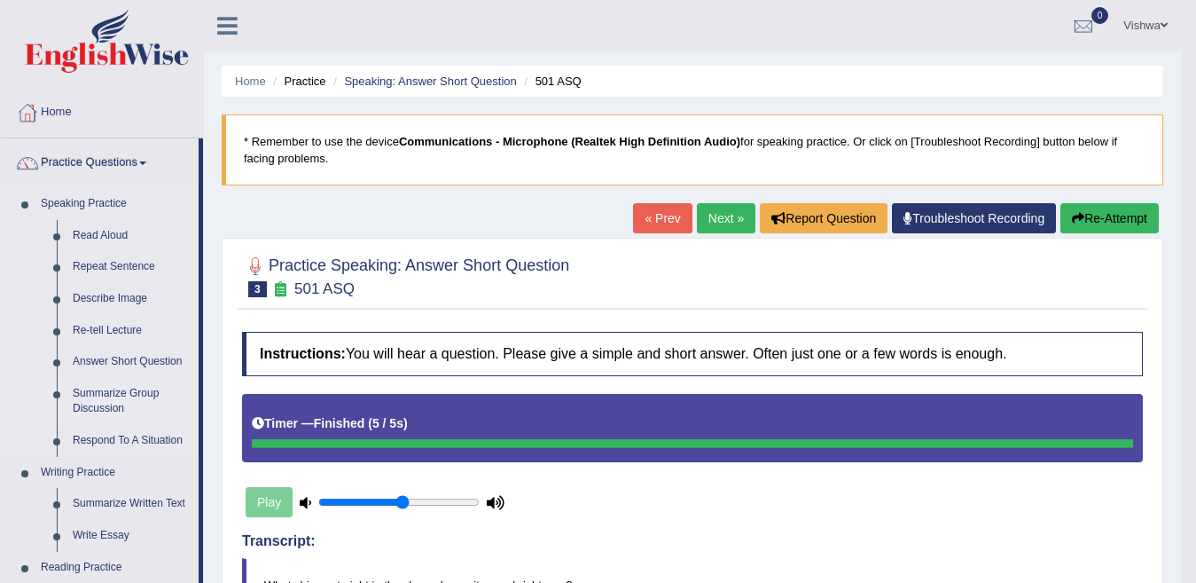
click at [106, 399] on link "Summarize Group Discussion" at bounding box center [132, 401] width 134 height 47
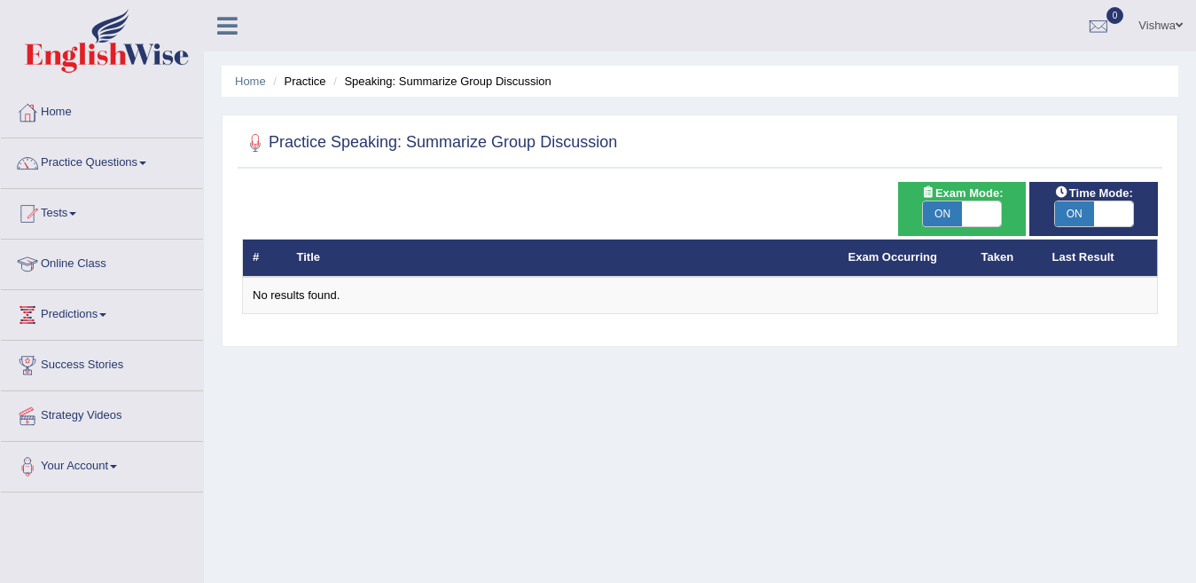
click at [145, 159] on link "Practice Questions" at bounding box center [102, 160] width 202 height 44
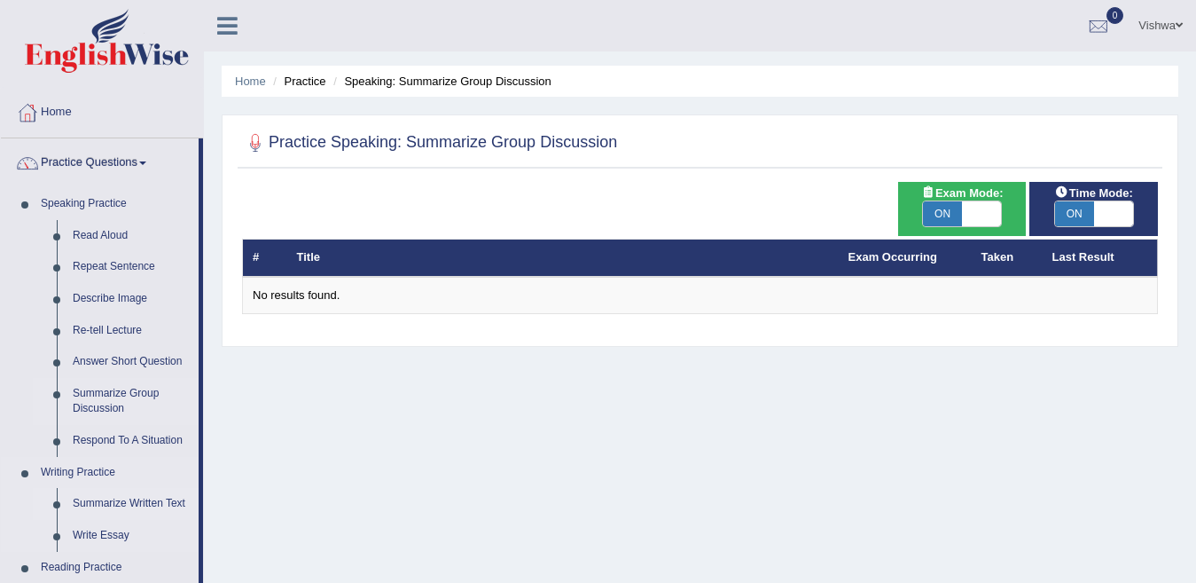
click at [103, 497] on link "Summarize Written Text" at bounding box center [132, 504] width 134 height 32
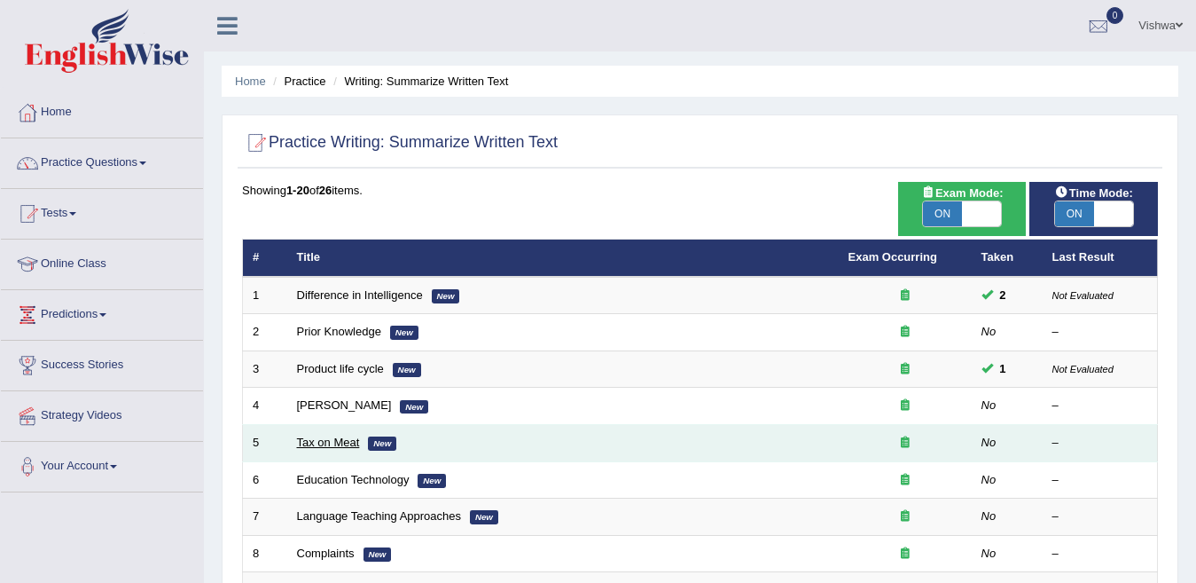
click at [348, 445] on link "Tax on Meat" at bounding box center [328, 441] width 63 height 13
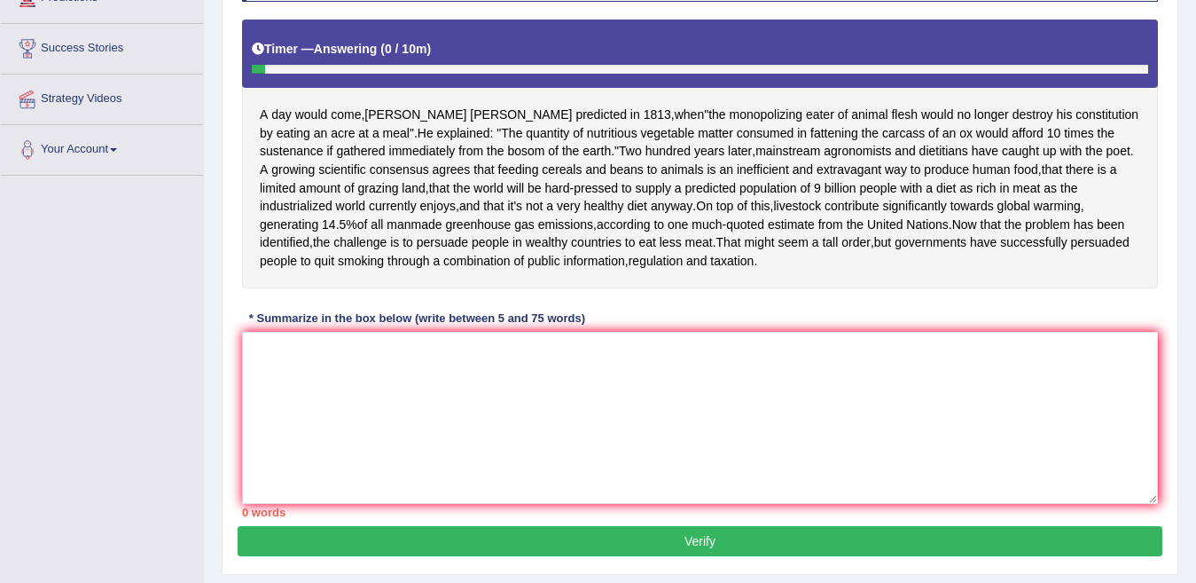
scroll to position [337, 0]
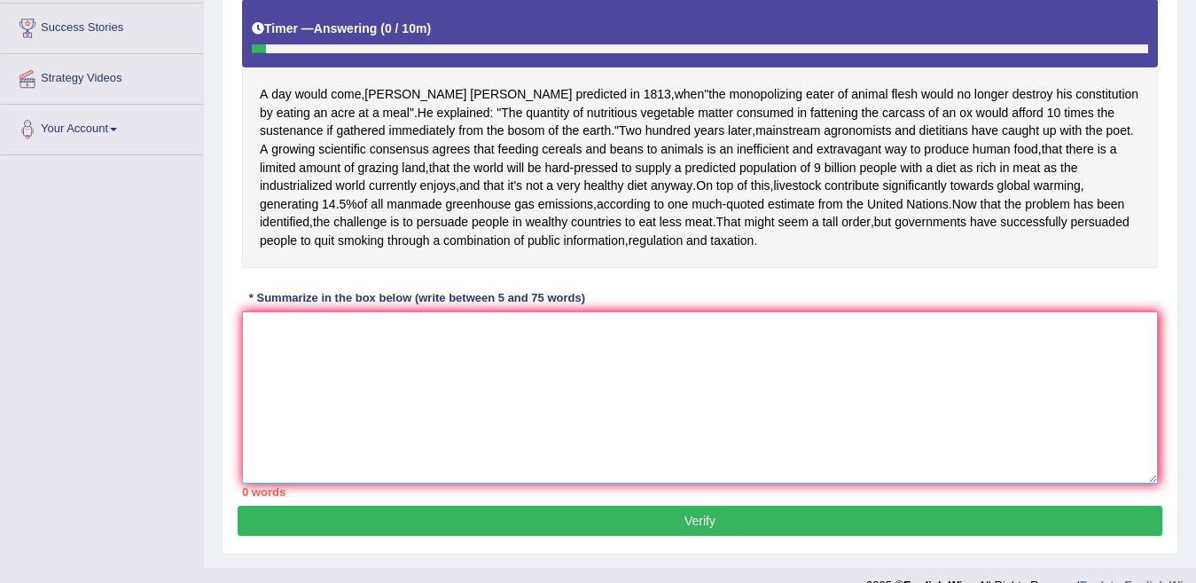
drag, startPoint x: 278, startPoint y: 399, endPoint x: 296, endPoint y: 382, distance: 24.5
click at [296, 382] on textarea at bounding box center [700, 397] width 916 height 172
click at [276, 364] on textarea at bounding box center [700, 397] width 916 height 172
type textarea "a"
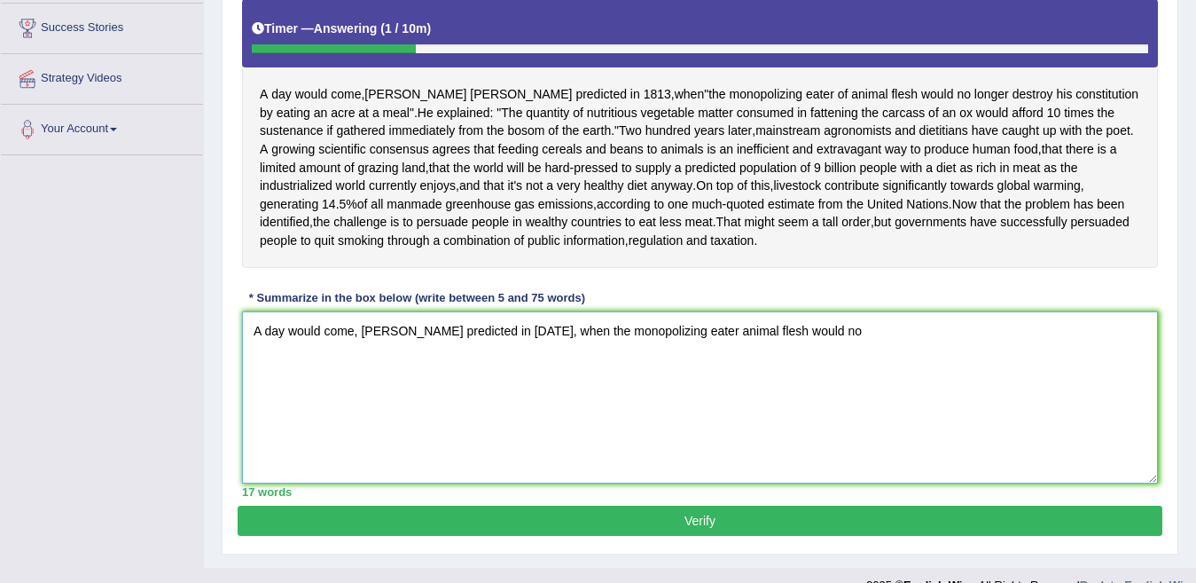
drag, startPoint x: 276, startPoint y: 364, endPoint x: 830, endPoint y: 331, distance: 555.2
click at [830, 331] on textarea "A day would come, Percy Shelley predicted in 1813, when the monopolizing eater …" at bounding box center [700, 397] width 916 height 172
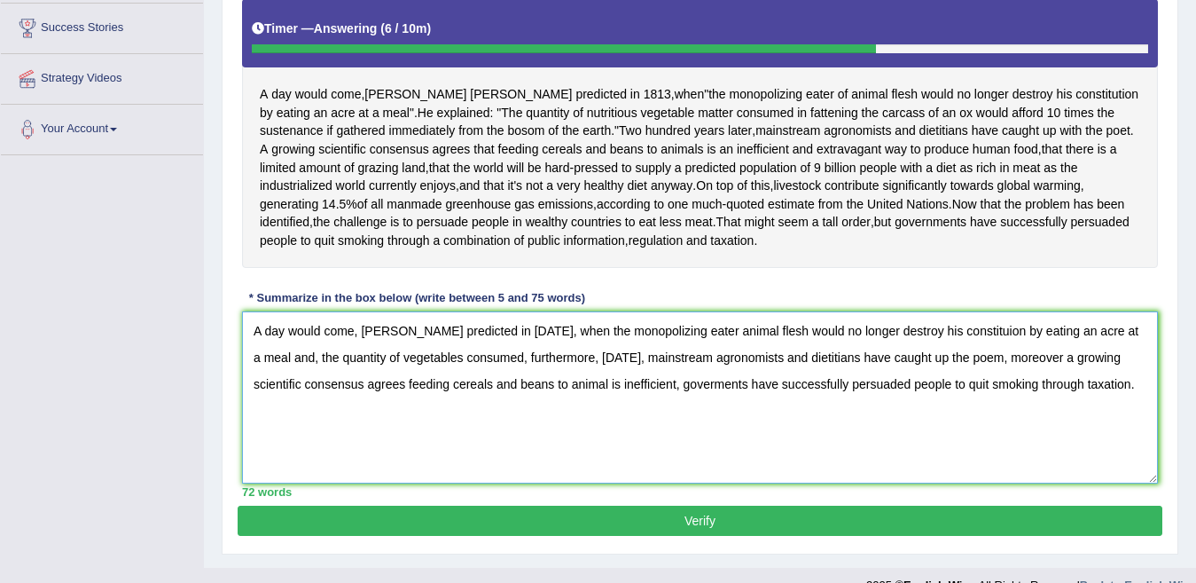
type textarea "A day would come, Percy Shelley predicted in 1813, when the monopolizing eater …"
click at [720, 526] on button "Verify" at bounding box center [700, 520] width 925 height 30
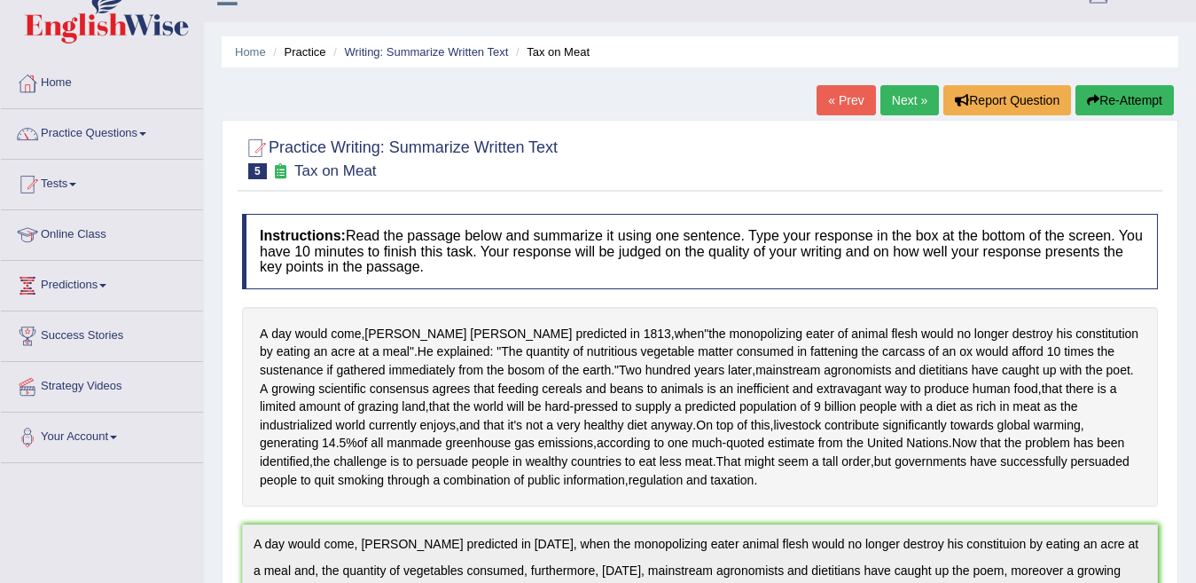
scroll to position [0, 0]
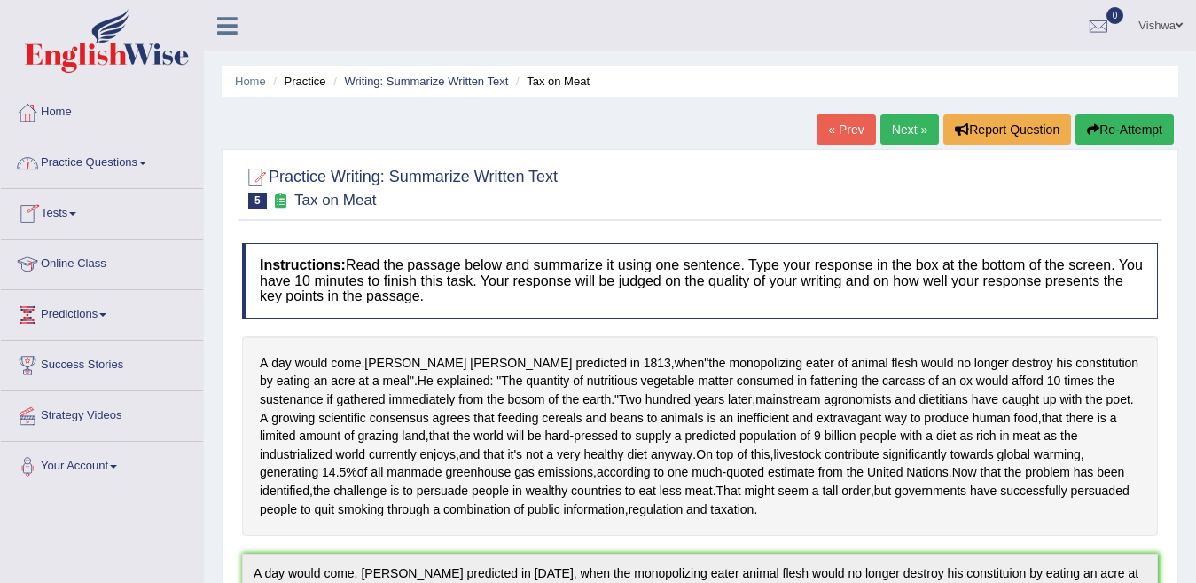
click at [145, 156] on link "Practice Questions" at bounding box center [102, 160] width 202 height 44
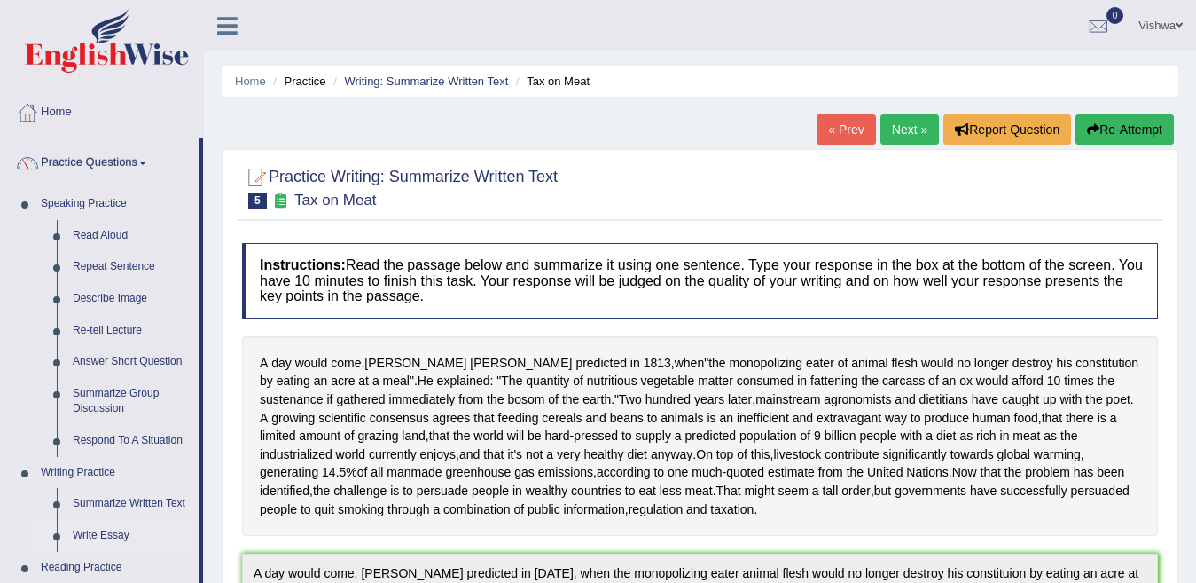
click at [118, 536] on link "Write Essay" at bounding box center [132, 536] width 134 height 32
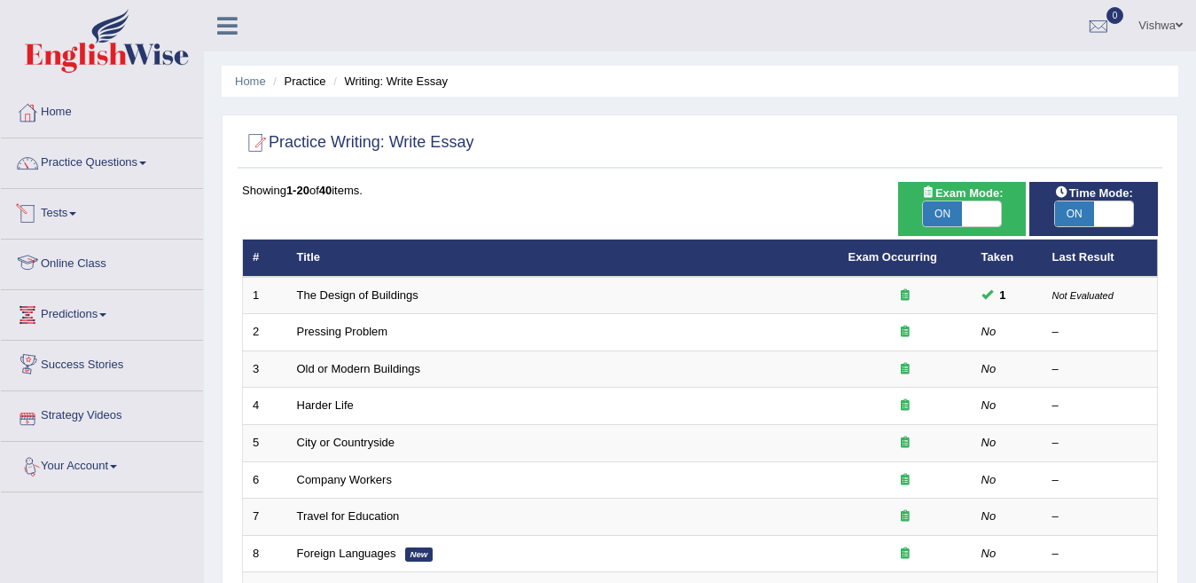
click at [76, 213] on span at bounding box center [72, 214] width 7 height 4
click at [74, 215] on link "Tests" at bounding box center [102, 211] width 202 height 44
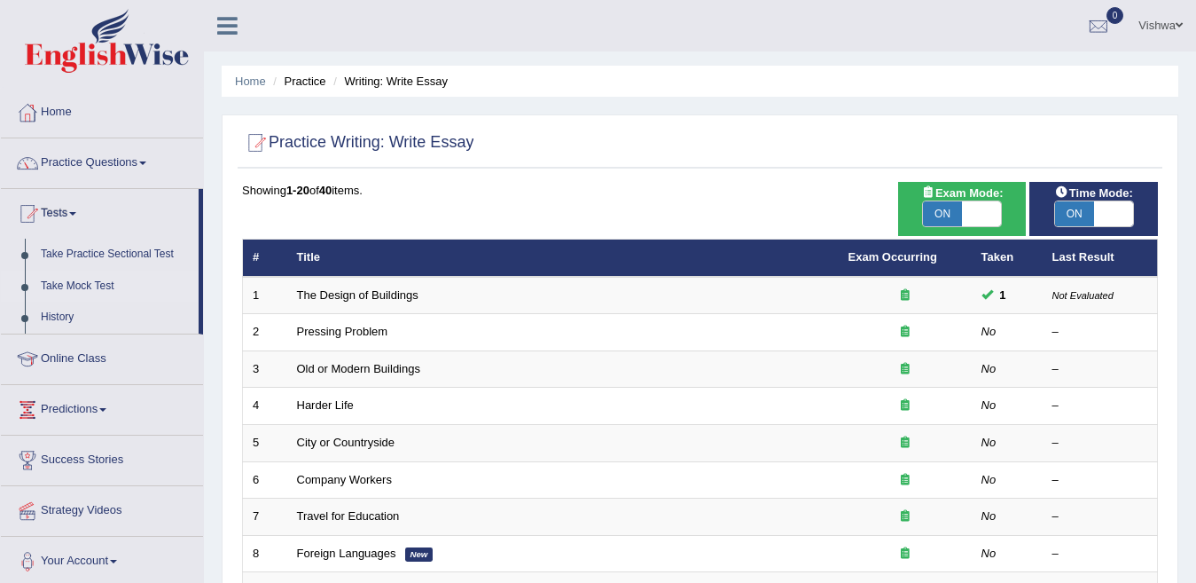
click at [74, 286] on link "Take Mock Test" at bounding box center [116, 286] width 166 height 32
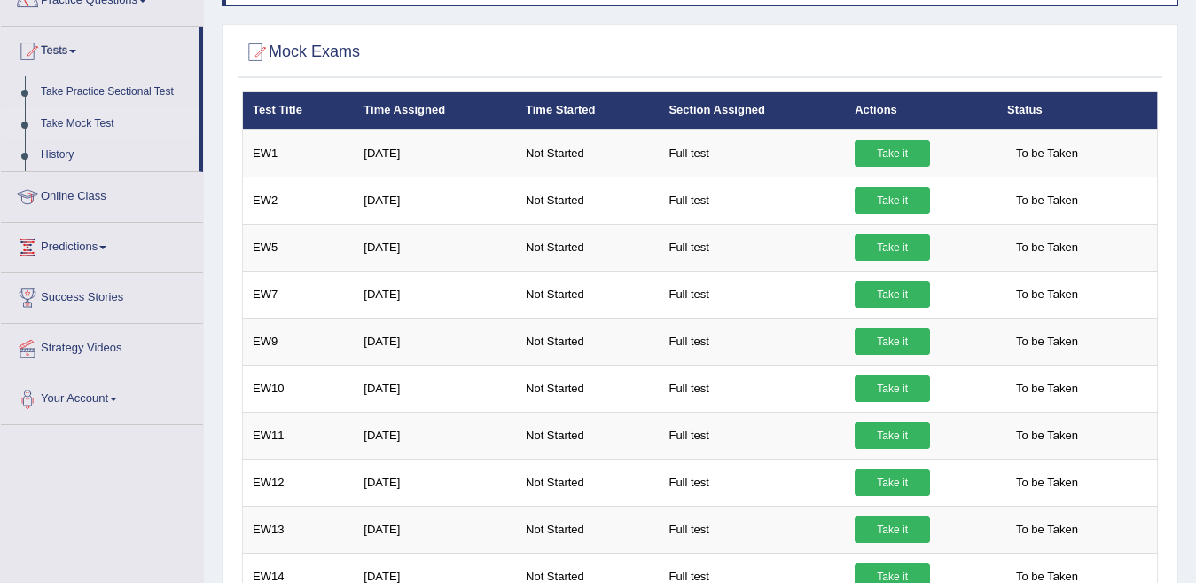
scroll to position [103, 0]
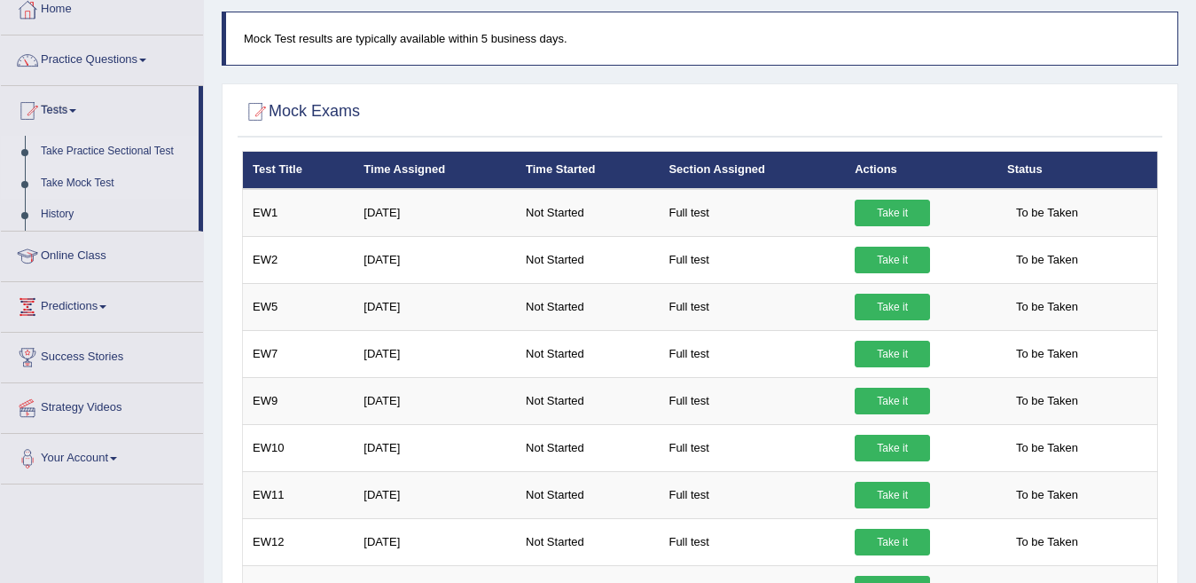
click at [104, 153] on link "Take Practice Sectional Test" at bounding box center [116, 152] width 166 height 32
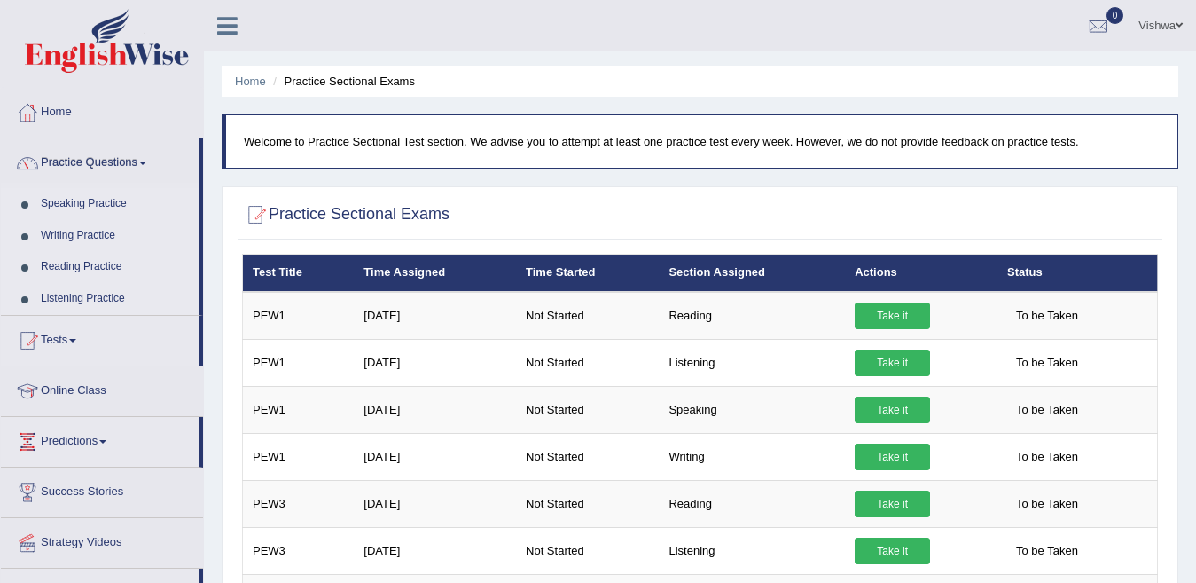
click at [106, 202] on link "Speaking Practice" at bounding box center [116, 204] width 166 height 32
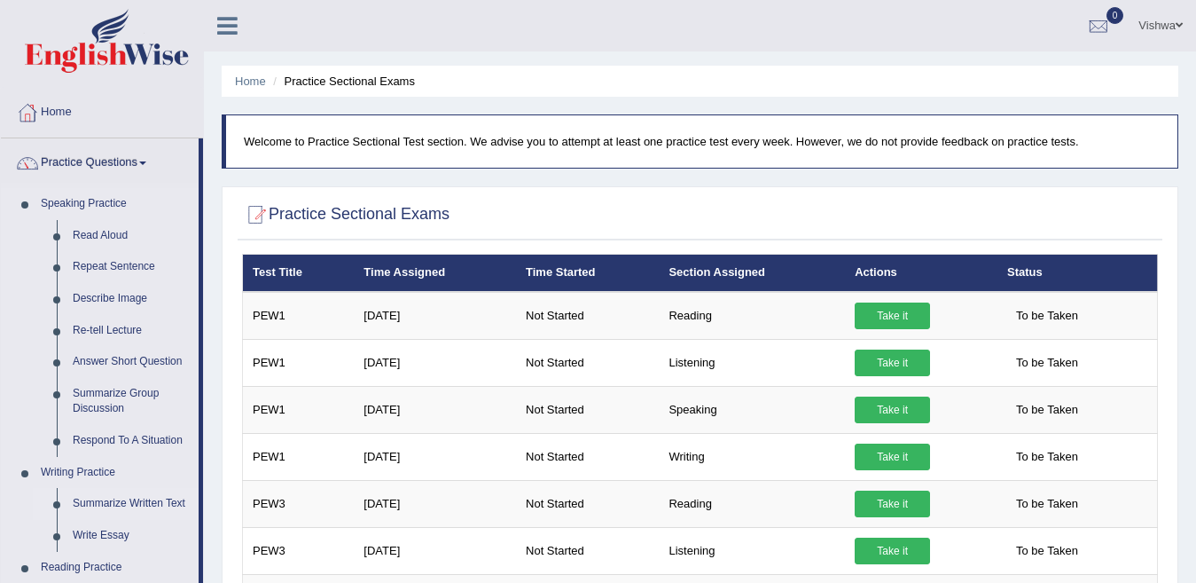
click at [164, 502] on link "Summarize Written Text" at bounding box center [132, 504] width 134 height 32
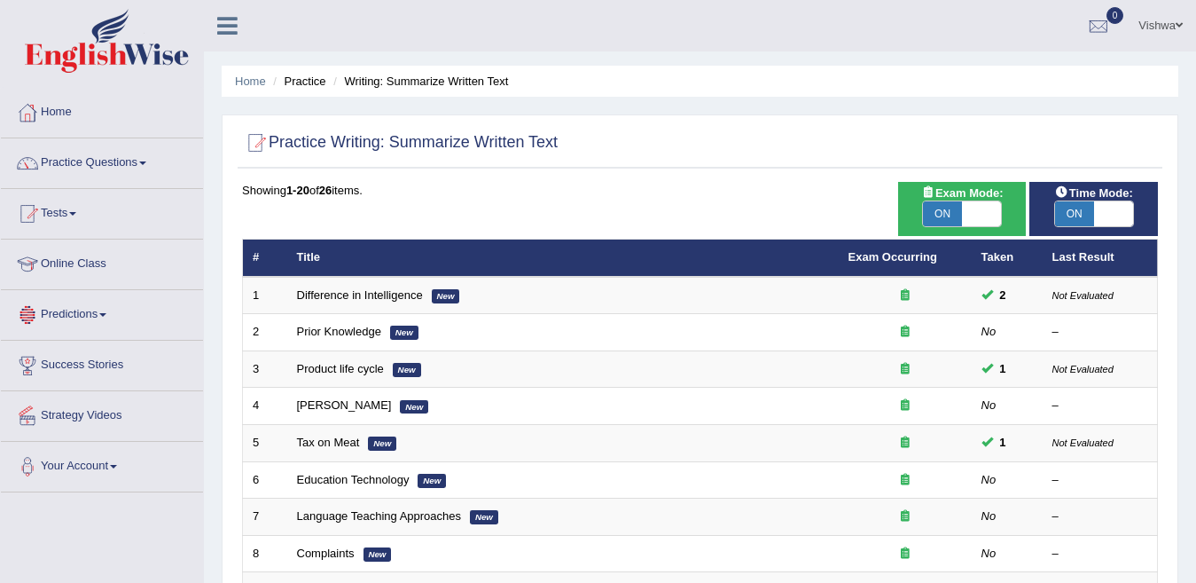
click at [106, 315] on span at bounding box center [102, 315] width 7 height 4
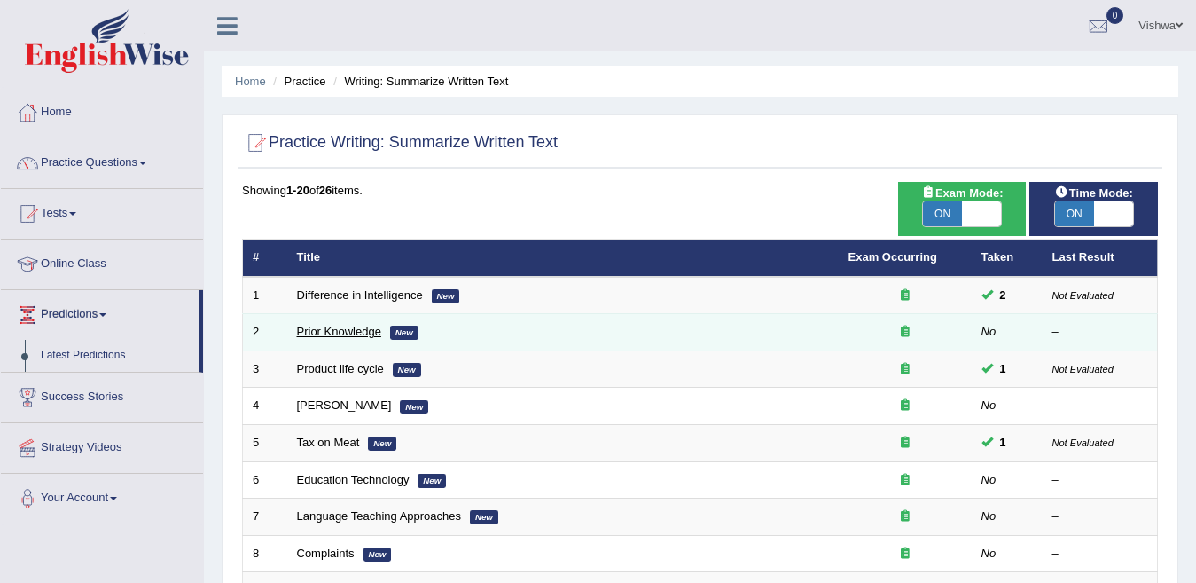
click at [355, 331] on link "Prior Knowledge" at bounding box center [339, 331] width 84 height 13
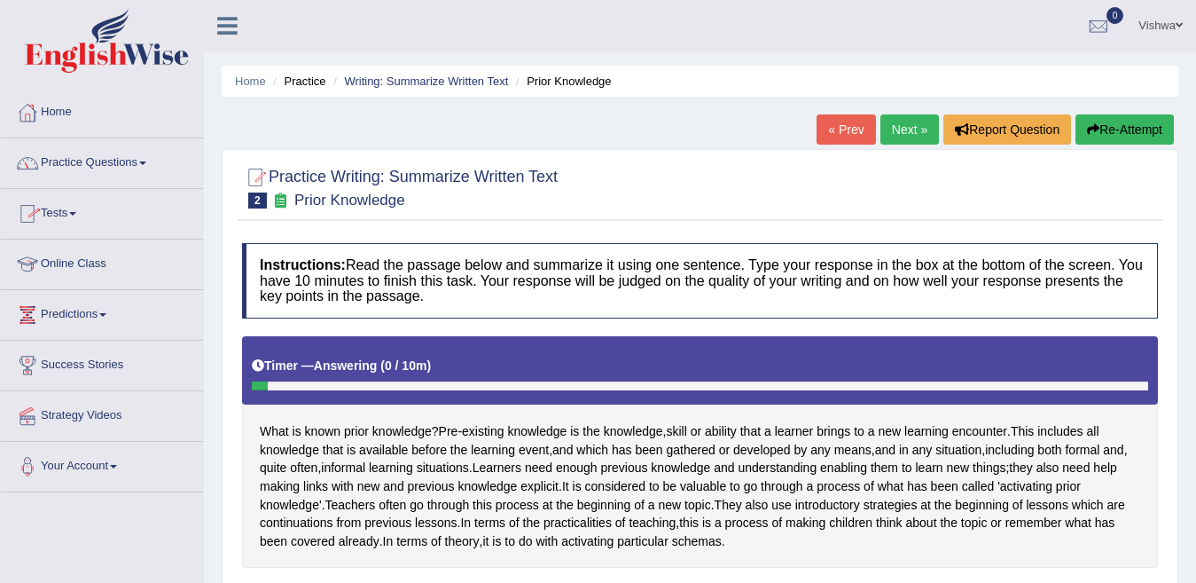
click at [146, 162] on span at bounding box center [142, 163] width 7 height 4
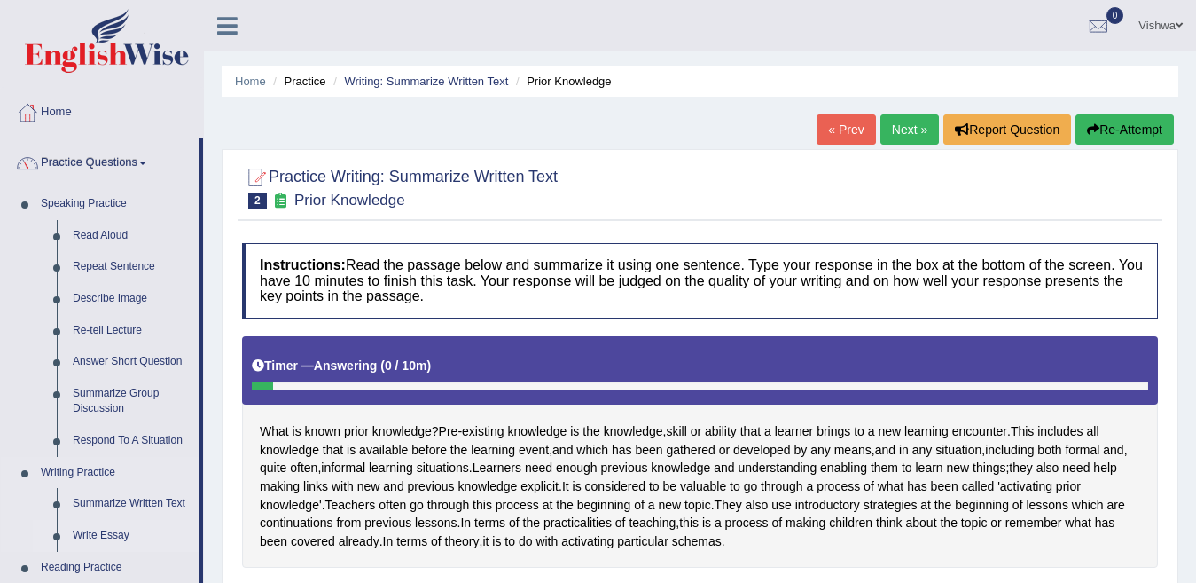
click at [106, 535] on link "Write Essay" at bounding box center [132, 536] width 134 height 32
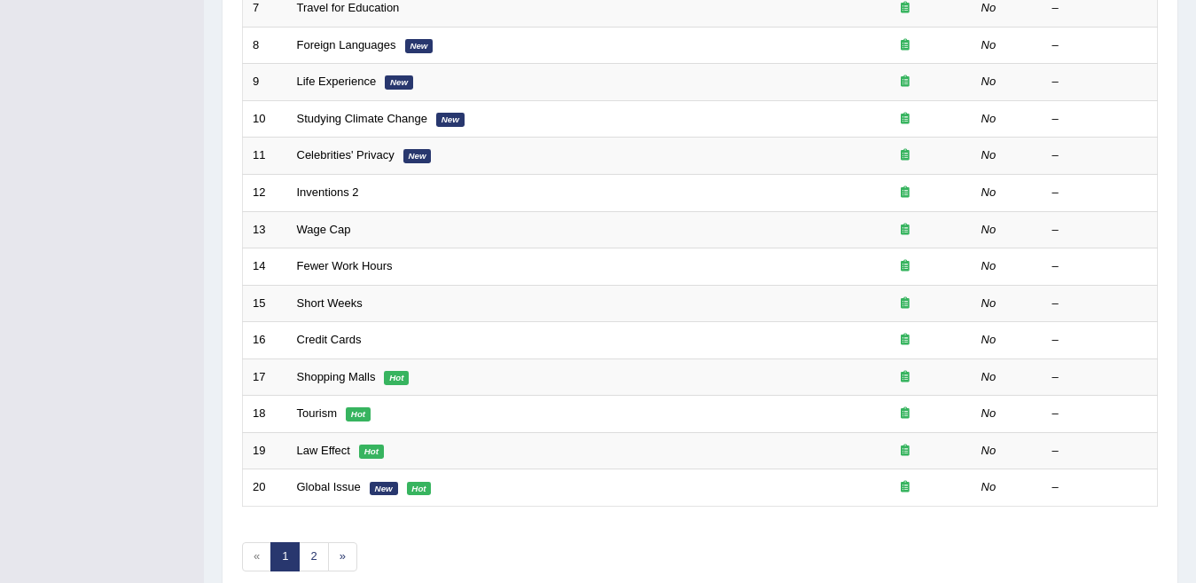
scroll to position [544, 0]
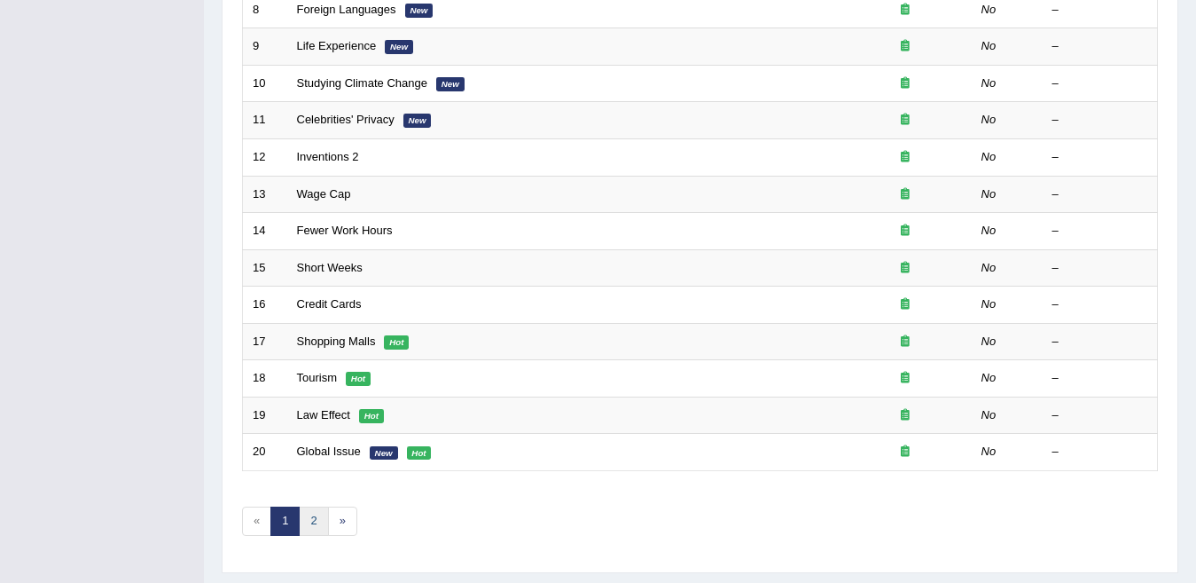
click at [323, 522] on link "2" at bounding box center [313, 520] width 29 height 29
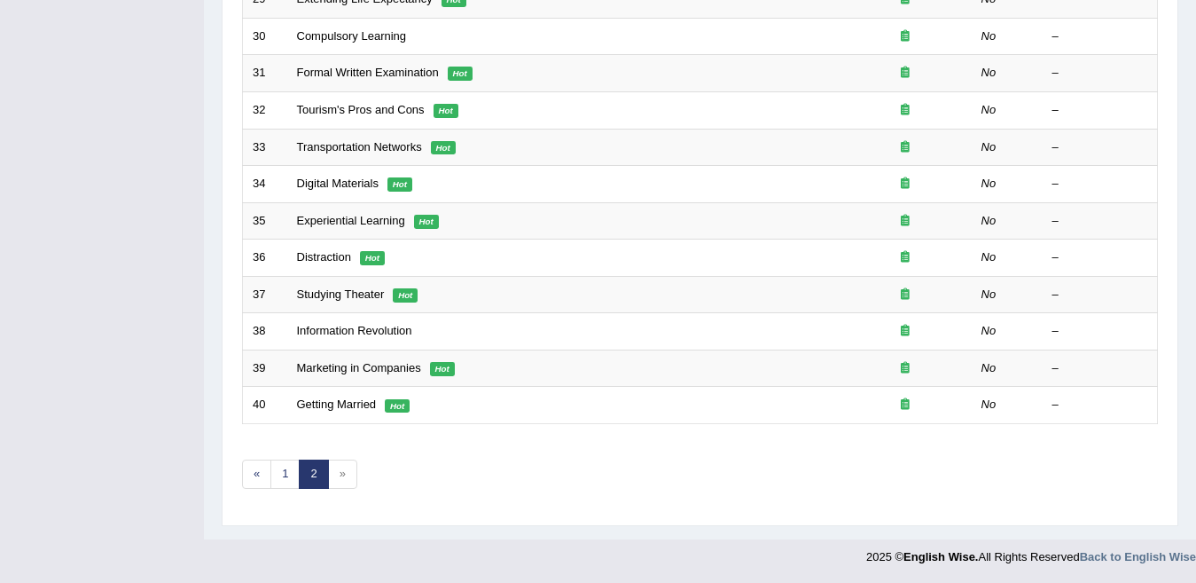
scroll to position [591, 0]
click at [347, 476] on span "»" at bounding box center [342, 472] width 29 height 29
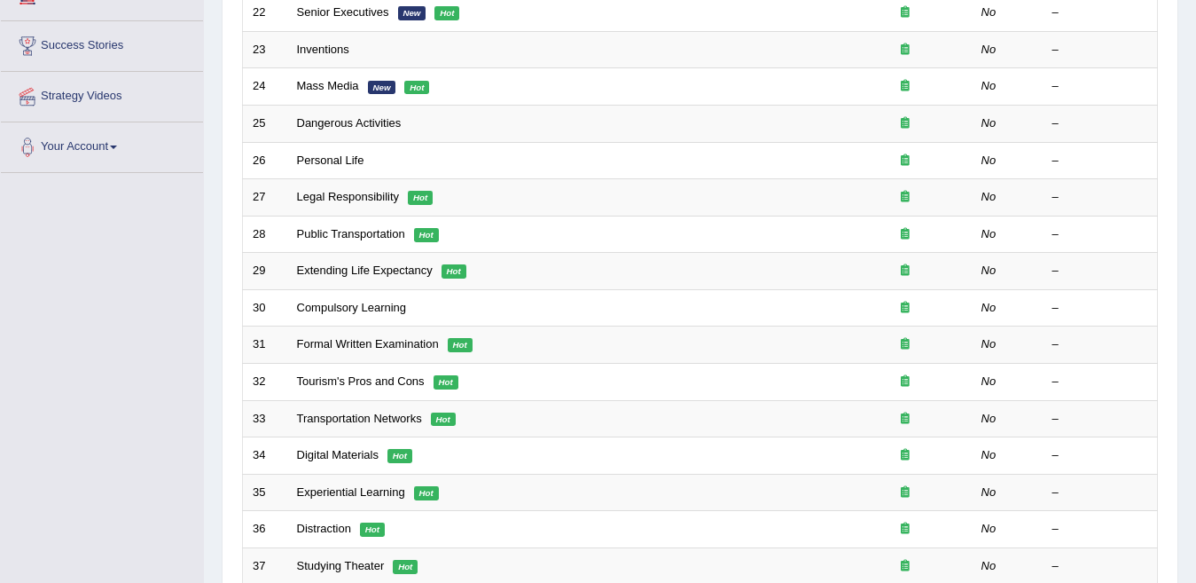
scroll to position [308, 0]
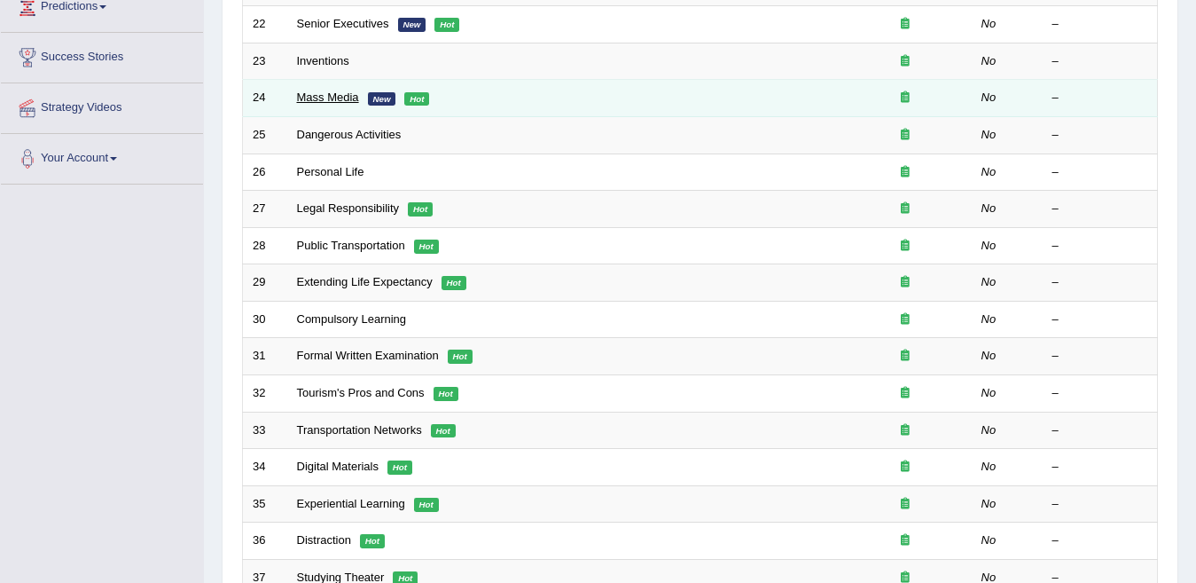
click at [321, 101] on link "Mass Media" at bounding box center [328, 96] width 62 height 13
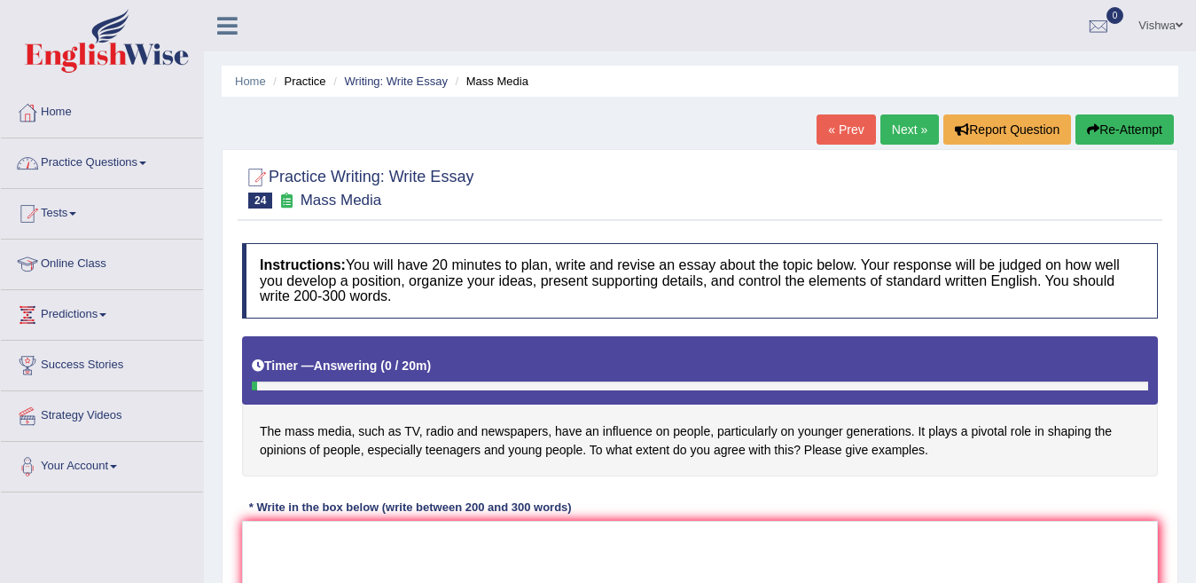
click at [145, 160] on link "Practice Questions" at bounding box center [102, 160] width 202 height 44
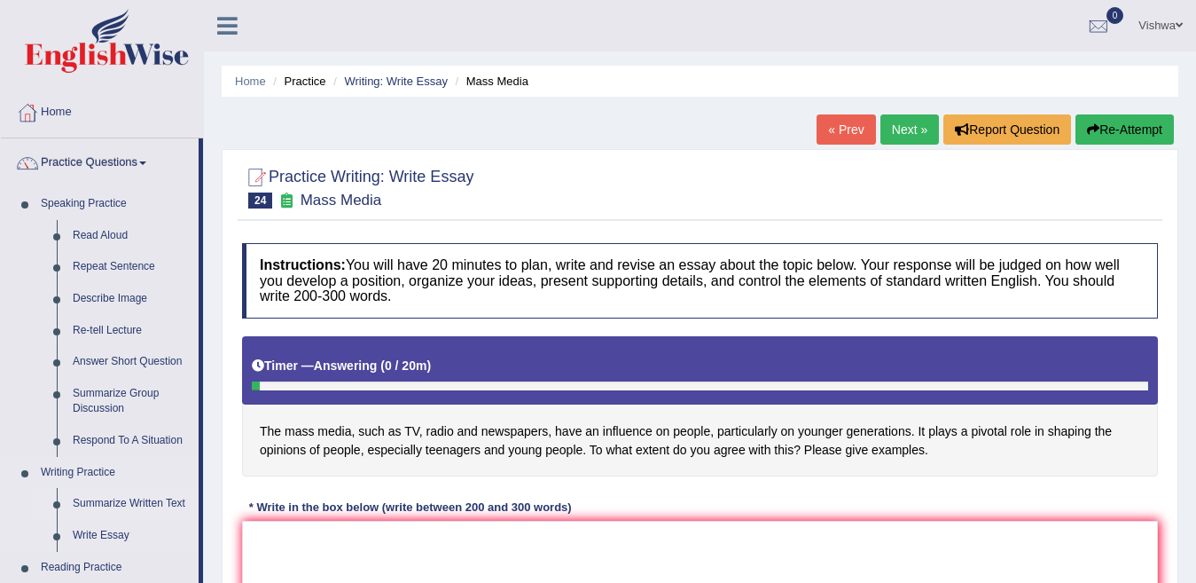
click at [114, 506] on link "Summarize Written Text" at bounding box center [132, 504] width 134 height 32
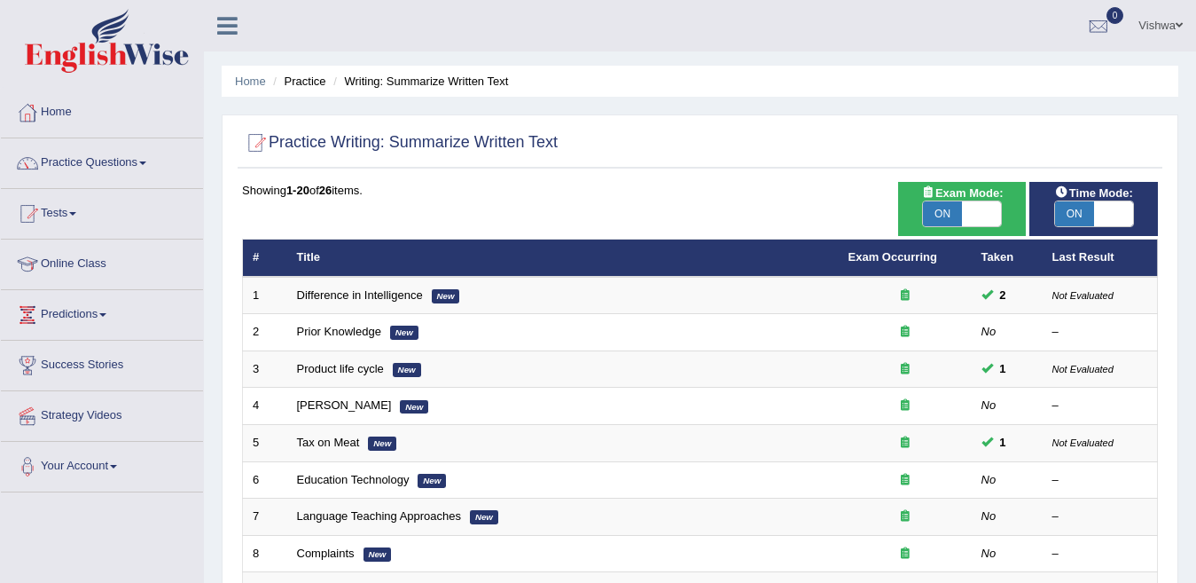
click at [100, 267] on link "Online Class" at bounding box center [102, 261] width 202 height 44
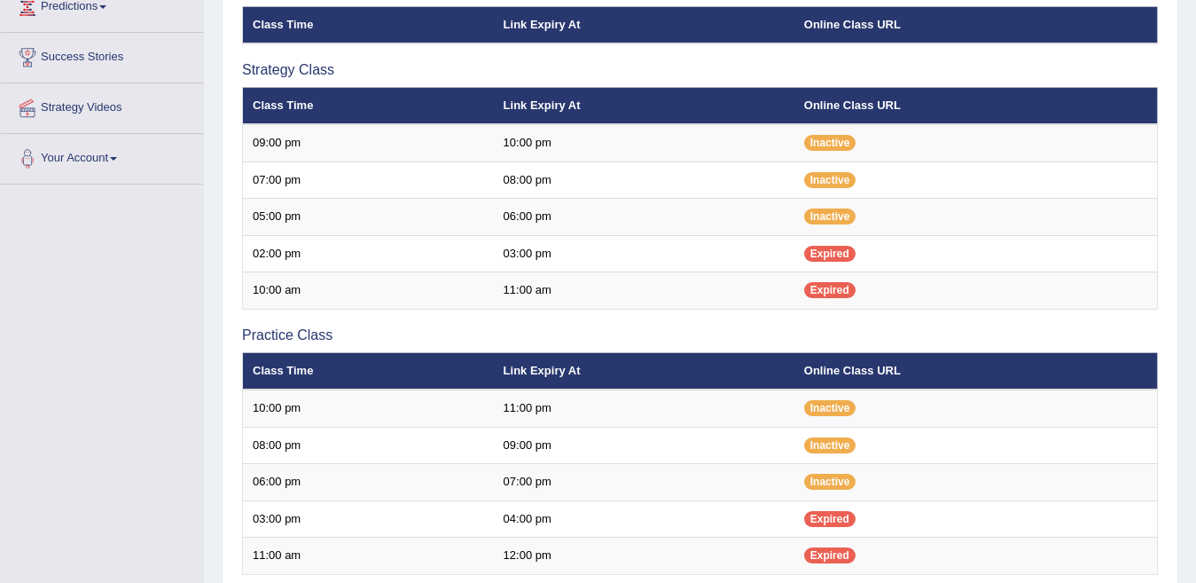
scroll to position [343, 0]
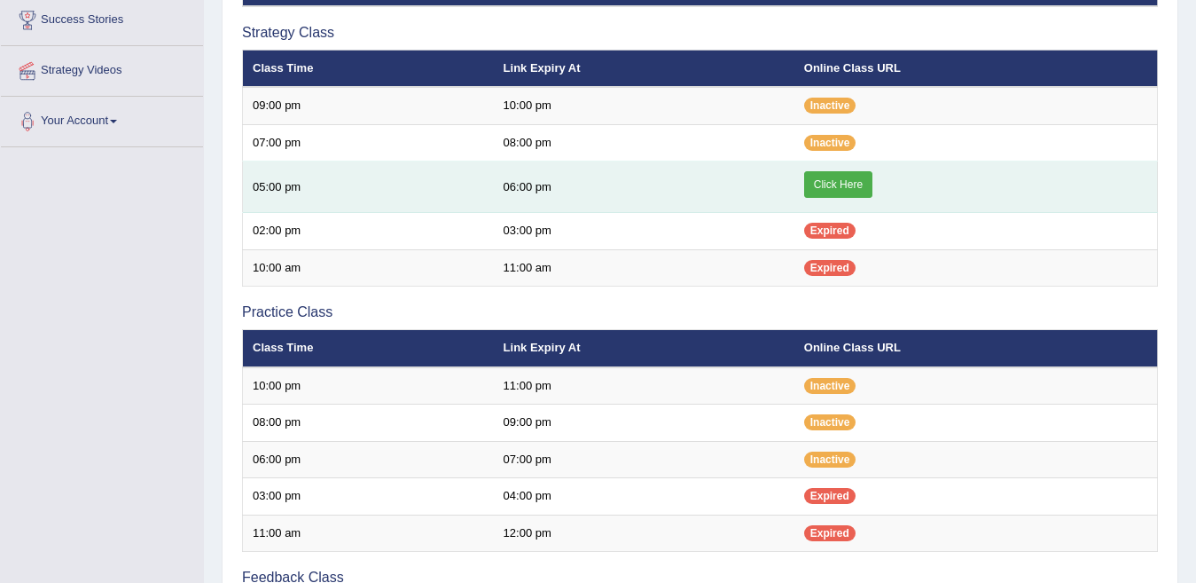
click at [843, 183] on link "Click Here" at bounding box center [838, 184] width 68 height 27
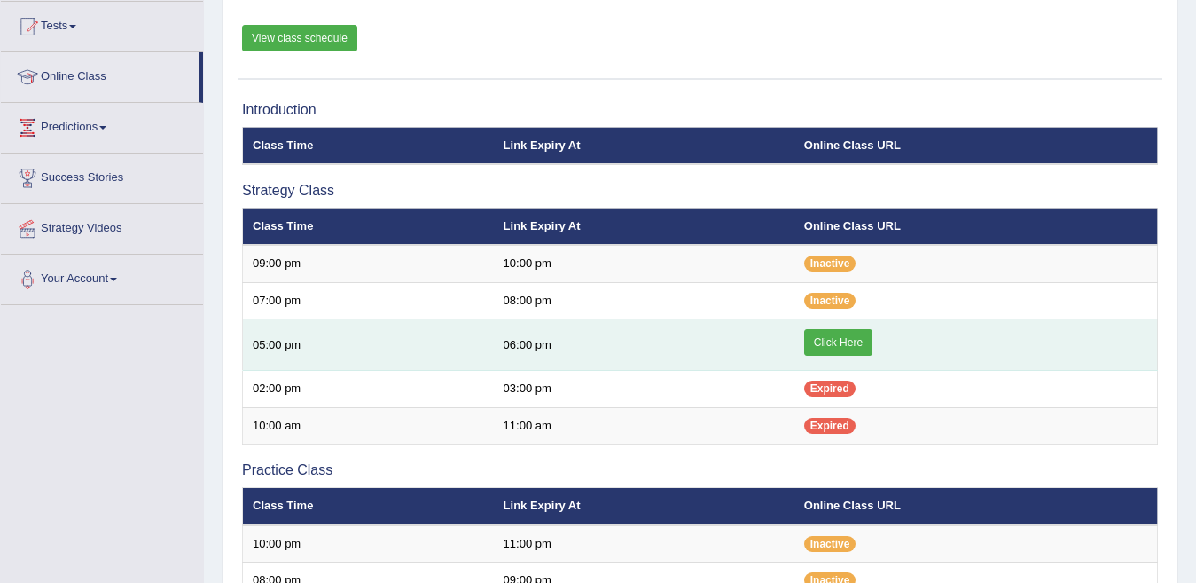
scroll to position [172, 0]
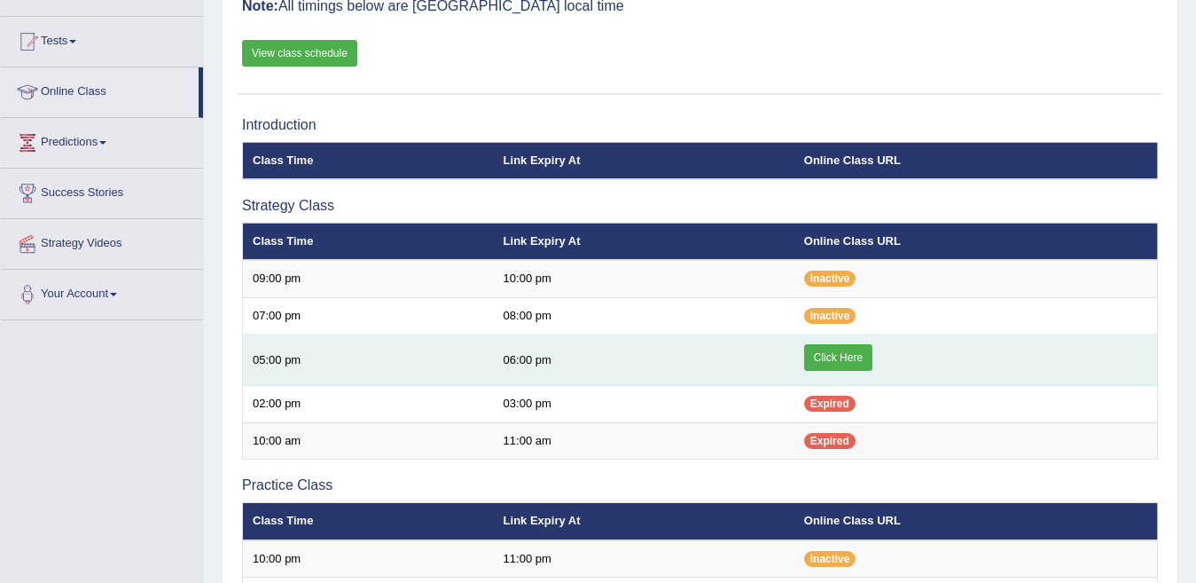
click at [838, 354] on link "Click Here" at bounding box center [838, 357] width 68 height 27
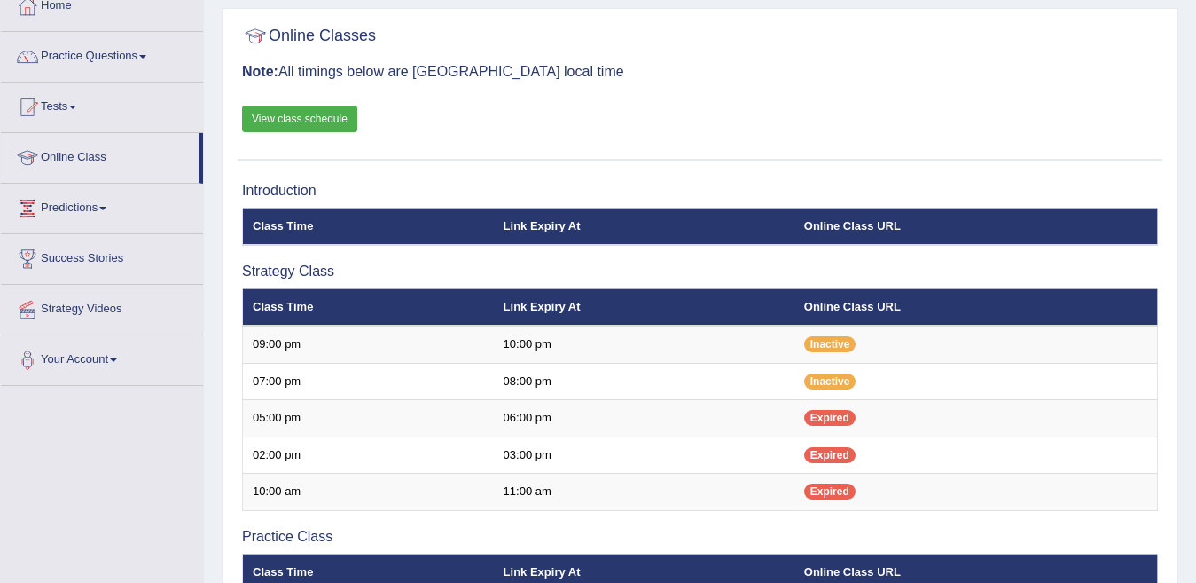
scroll to position [142, 0]
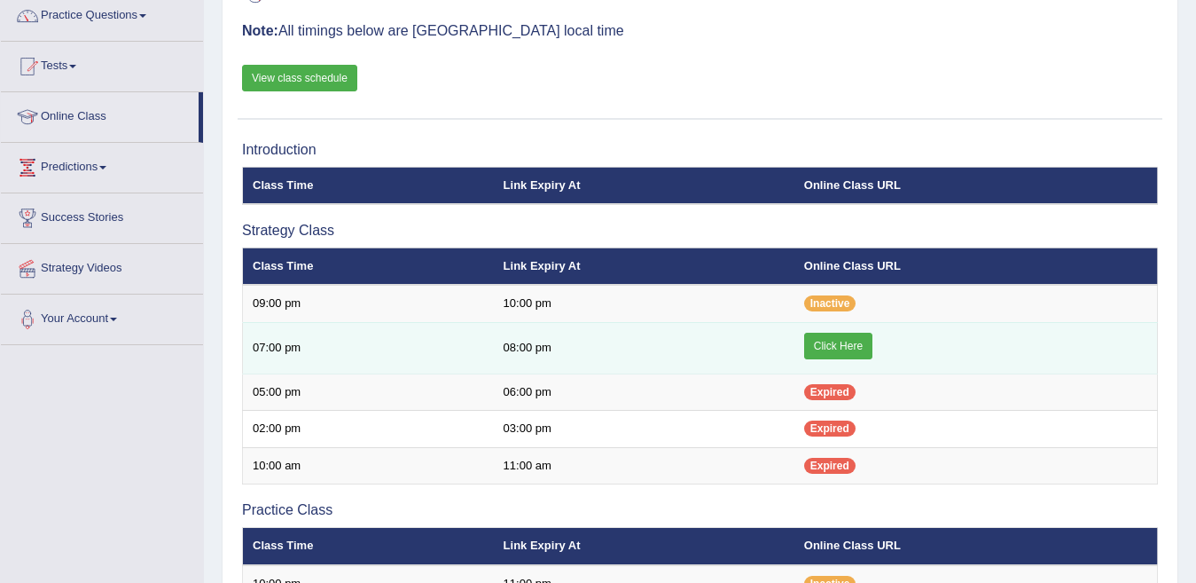
click at [869, 349] on link "Click Here" at bounding box center [838, 346] width 68 height 27
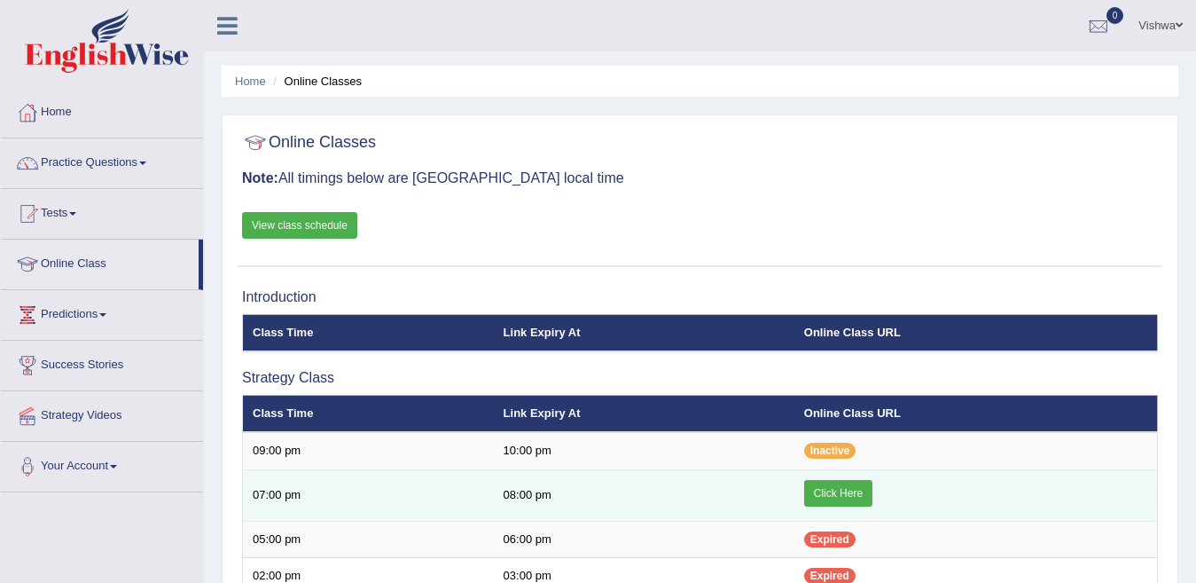
click at [826, 493] on link "Click Here" at bounding box center [838, 493] width 68 height 27
